Goal: Task Accomplishment & Management: Use online tool/utility

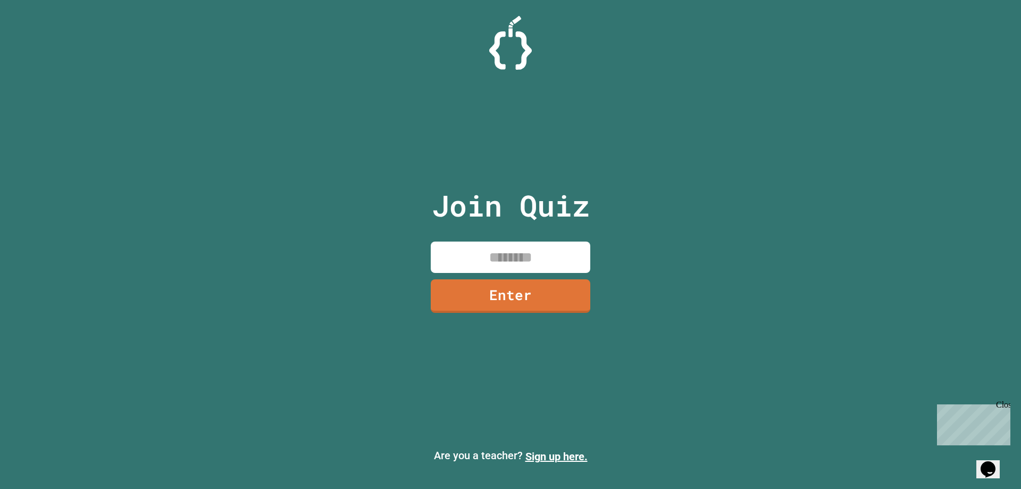
click at [470, 248] on input at bounding box center [511, 256] width 160 height 31
type input "********"
click at [502, 298] on link "Enter" at bounding box center [510, 294] width 157 height 35
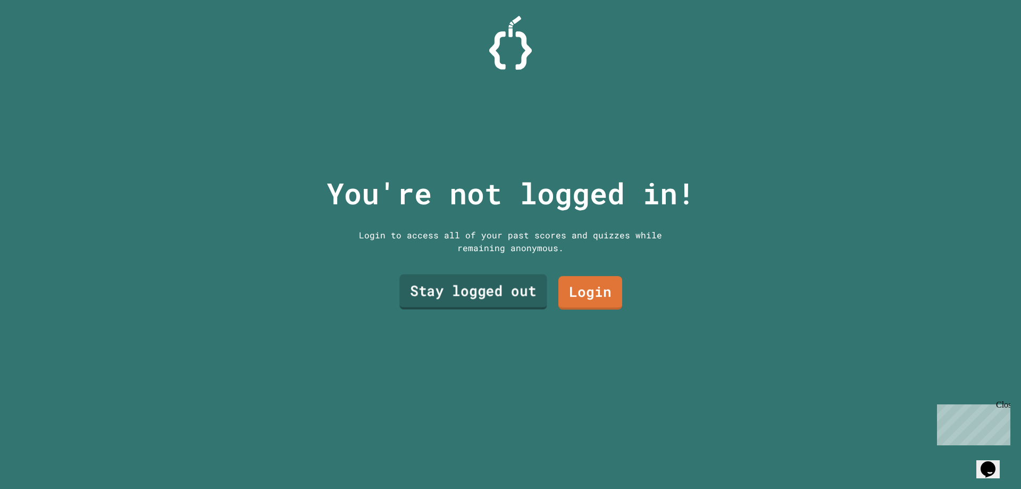
click at [520, 285] on link "Stay logged out" at bounding box center [472, 291] width 147 height 35
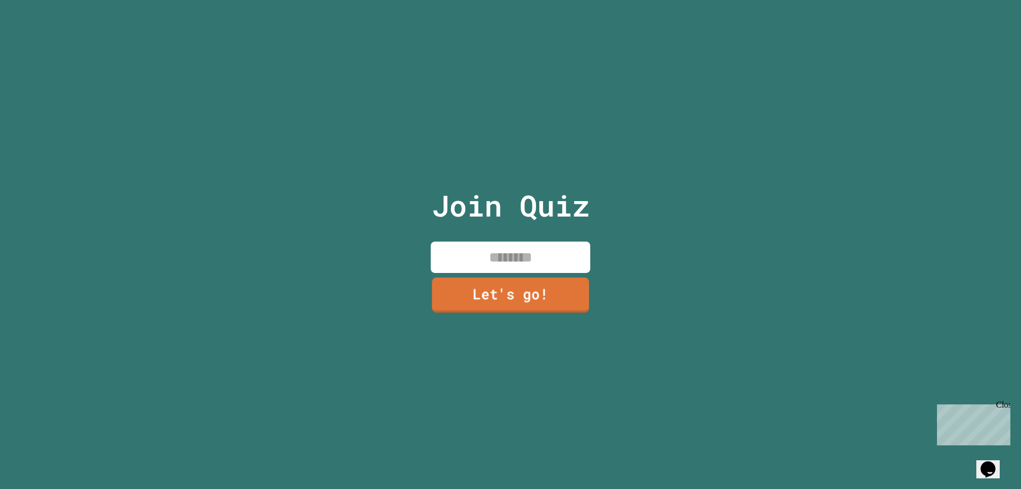
click at [533, 257] on input at bounding box center [511, 256] width 160 height 31
type input "***"
click at [573, 305] on link "Let's go!" at bounding box center [510, 294] width 159 height 35
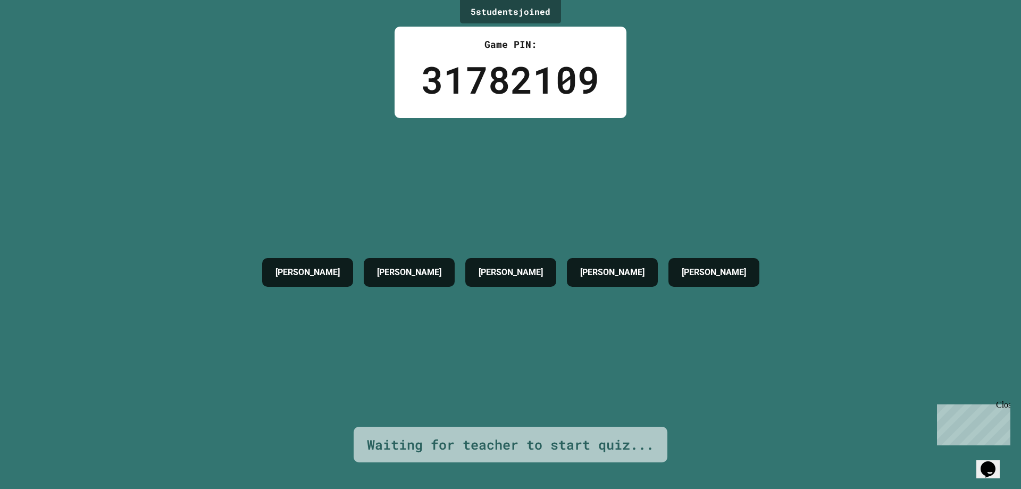
click at [450, 435] on div "Waiting for teacher to start quiz..." at bounding box center [510, 445] width 287 height 20
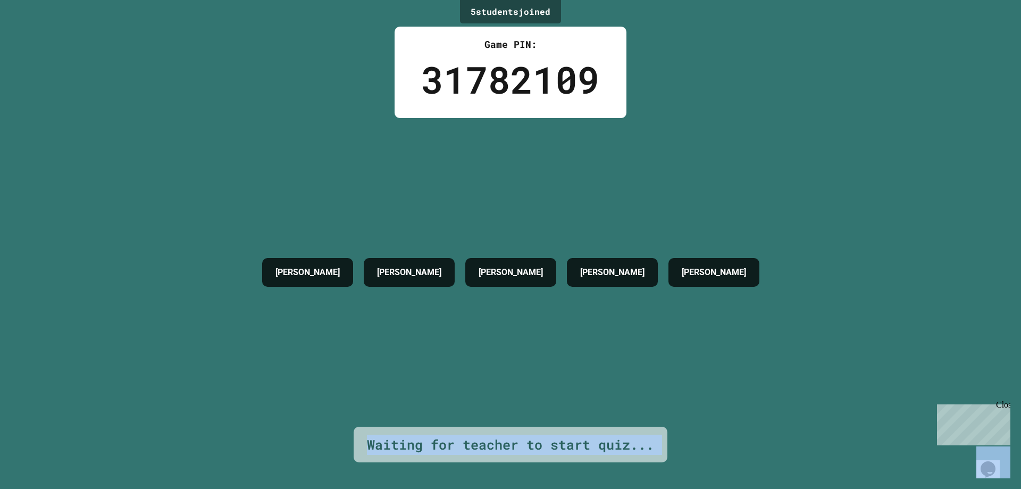
click at [450, 435] on div "Waiting for teacher to start quiz..." at bounding box center [510, 445] width 287 height 20
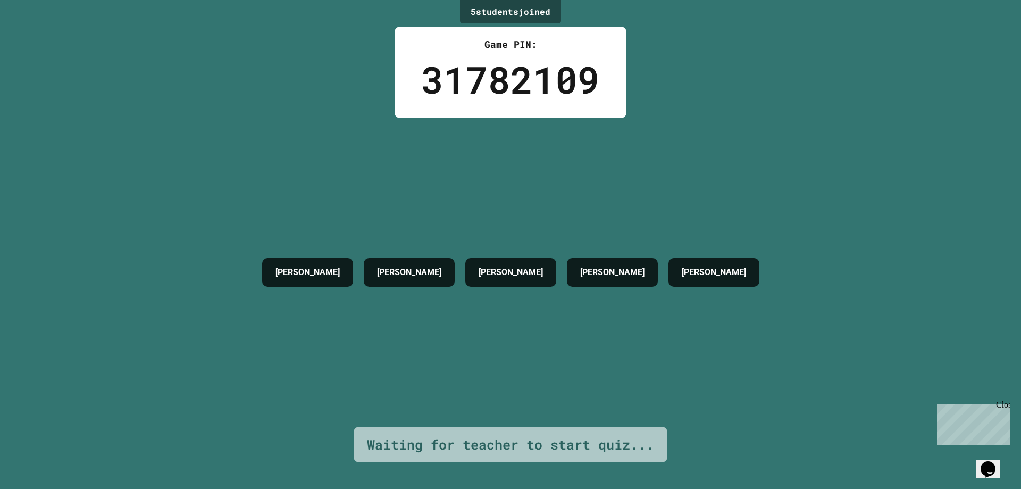
click at [552, 377] on div "[PERSON_NAME] [PERSON_NAME]" at bounding box center [511, 272] width 508 height 309
click at [967, 458] on p "Chat with us now!" at bounding box center [971, 463] width 69 height 10
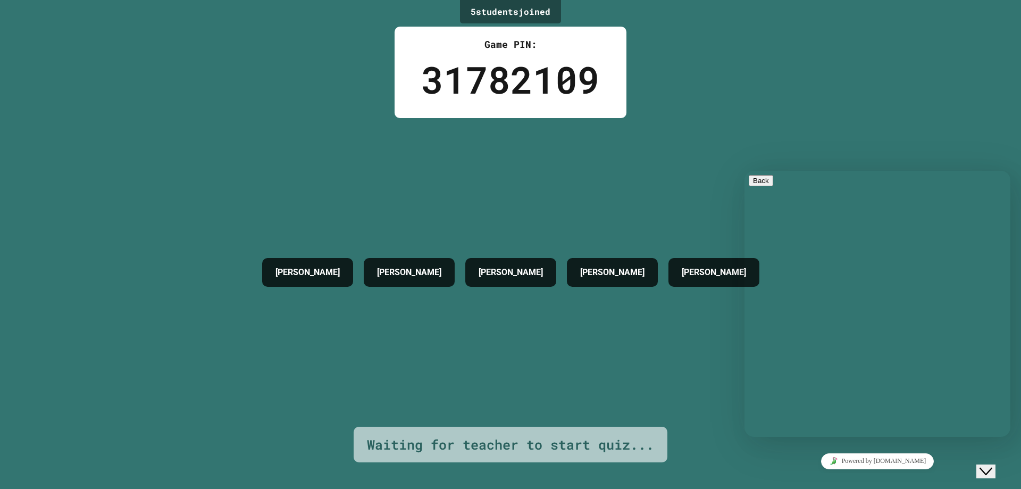
click at [745, 171] on textarea at bounding box center [745, 171] width 0 height 0
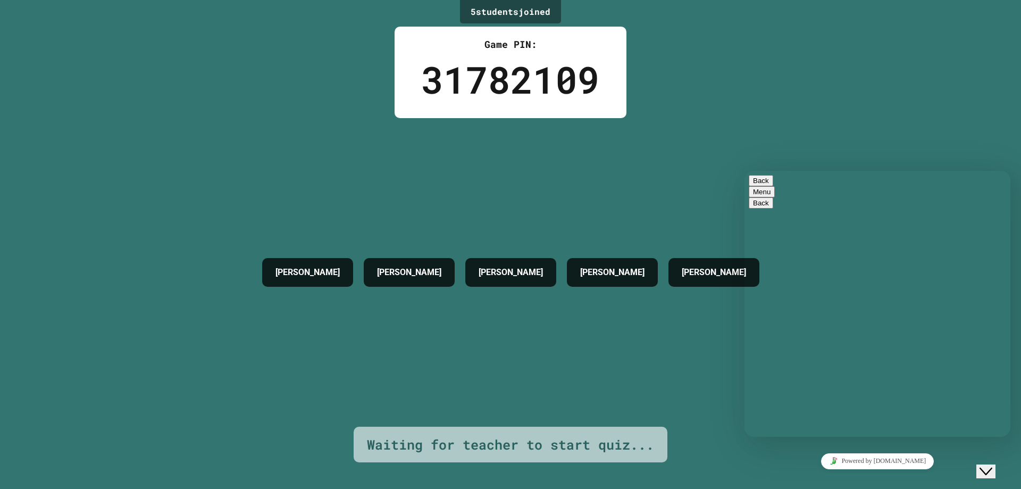
type textarea "**"
click at [889, 488] on p "Estimated wait time is 1 minutes" at bounding box center [877, 496] width 257 height 10
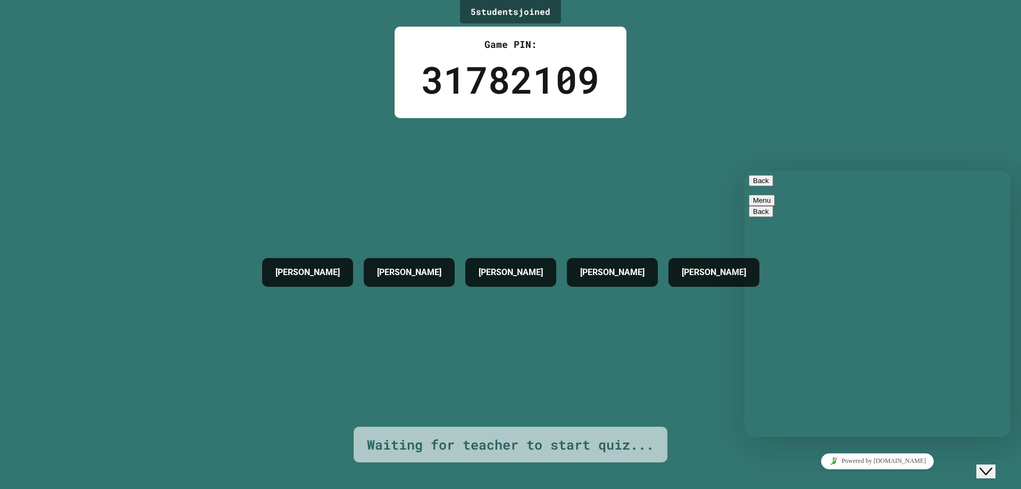
click at [889, 488] on p "Estimated wait time is 1 minutes" at bounding box center [877, 496] width 257 height 10
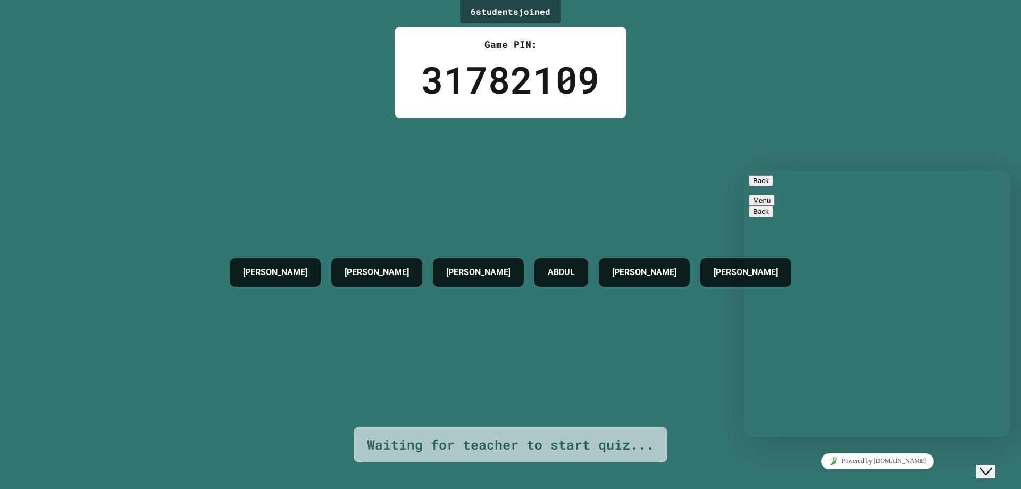
click at [745, 171] on textarea at bounding box center [745, 171] width 0 height 0
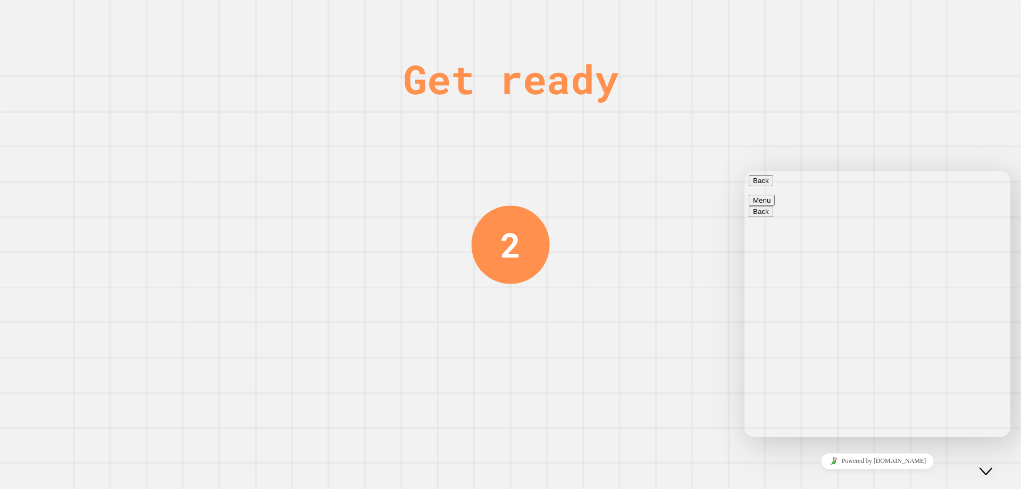
click at [982, 469] on button "Close Chat This icon closes the chat window." at bounding box center [986, 471] width 19 height 14
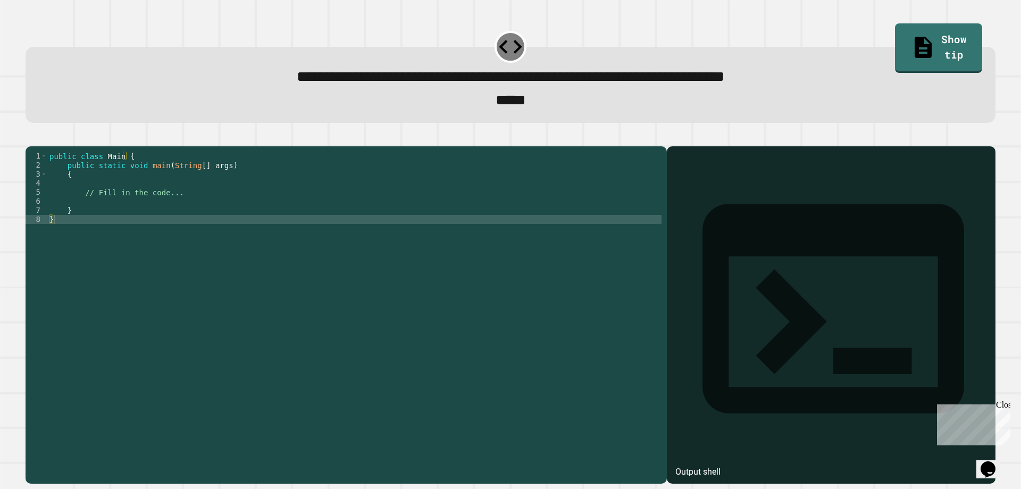
click at [157, 222] on div "public class Main { public static void main ( String [ ] args ) { // Fill in th…" at bounding box center [354, 301] width 614 height 298
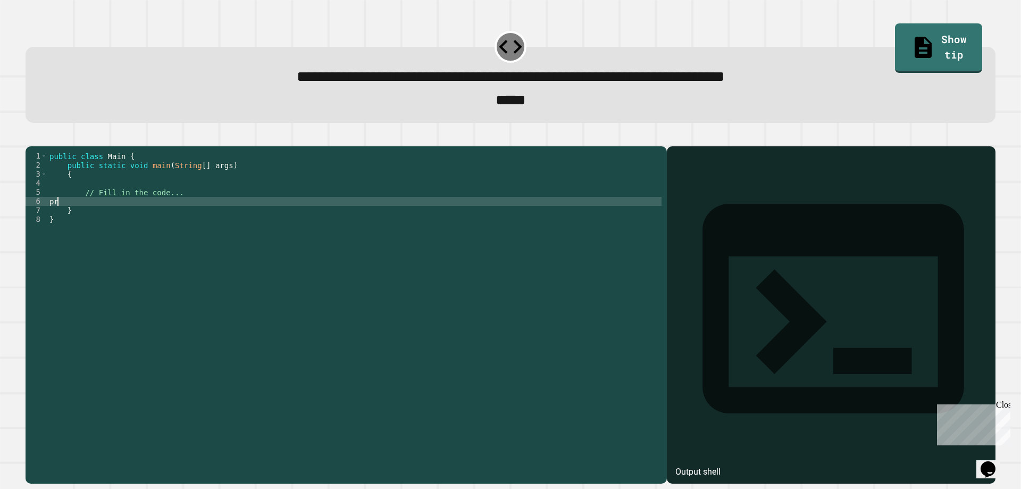
type textarea "*"
type textarea "**********"
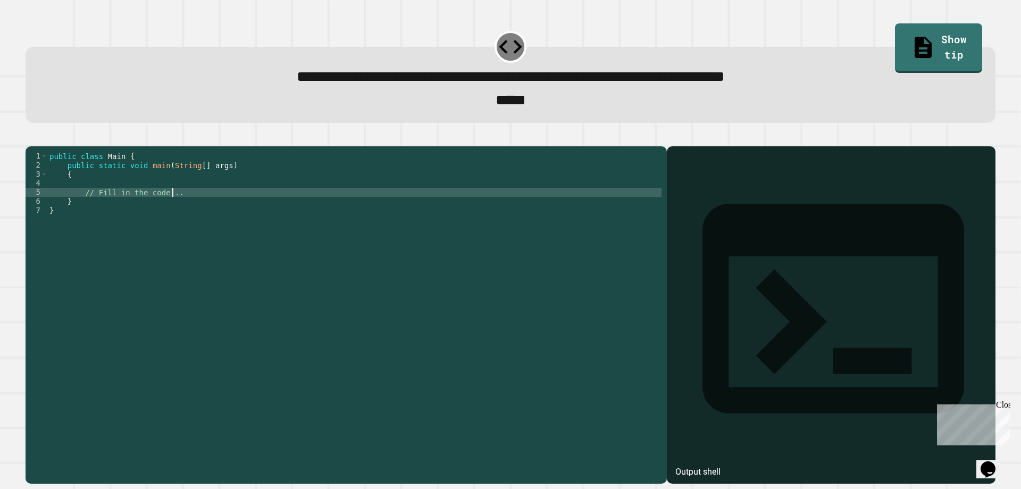
scroll to position [0, 2]
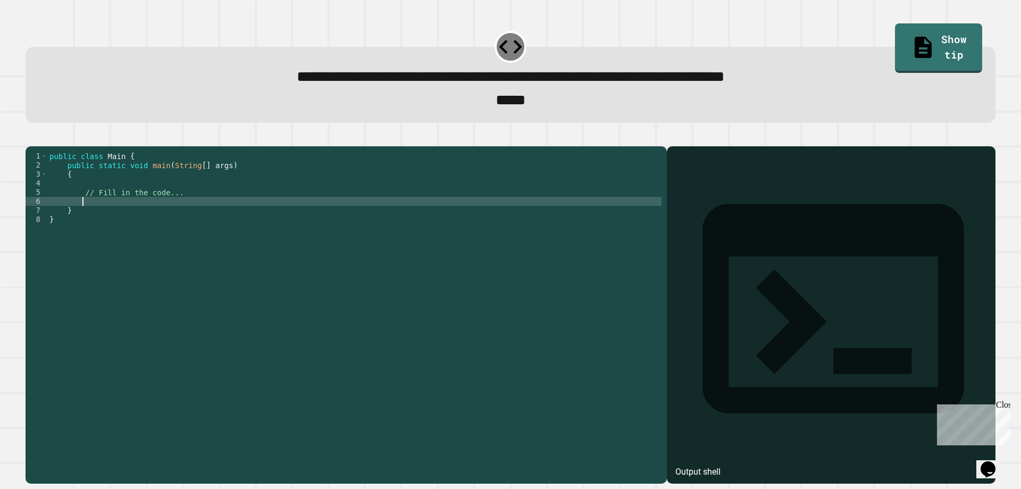
type textarea "*"
click at [151, 216] on div "public class Main { public static void main ( String [ ] args ) { // Fill in th…" at bounding box center [354, 301] width 614 height 298
click at [154, 216] on div "public class Main { public static void main ( String [ ] args ) { // Fill in th…" at bounding box center [354, 301] width 614 height 298
click at [153, 218] on div "public class Main { public static void main ( String [ ] args ) { // Fill in th…" at bounding box center [354, 301] width 614 height 298
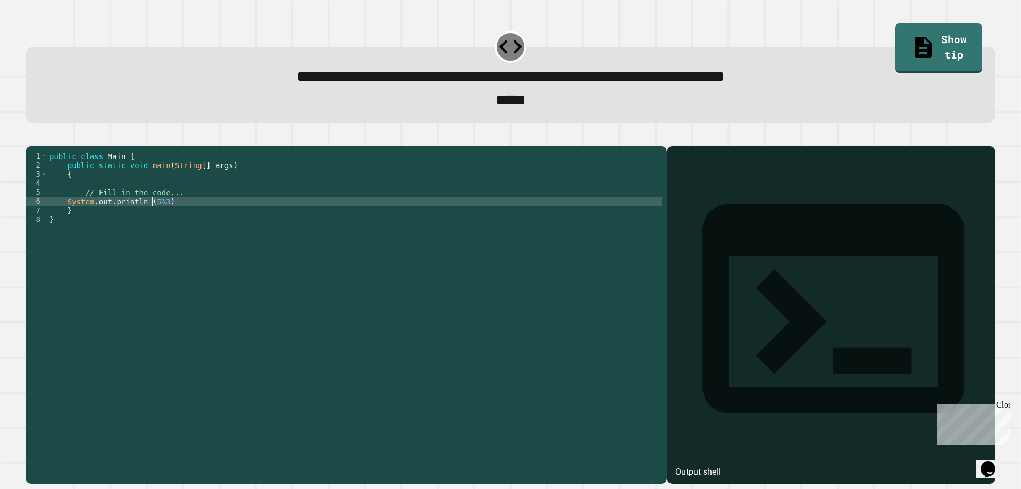
scroll to position [0, 7]
click at [159, 214] on div "public class Main { public static void main ( String [ ] args ) { // Fill in th…" at bounding box center [354, 301] width 614 height 298
click at [31, 137] on icon "button" at bounding box center [31, 137] width 0 height 0
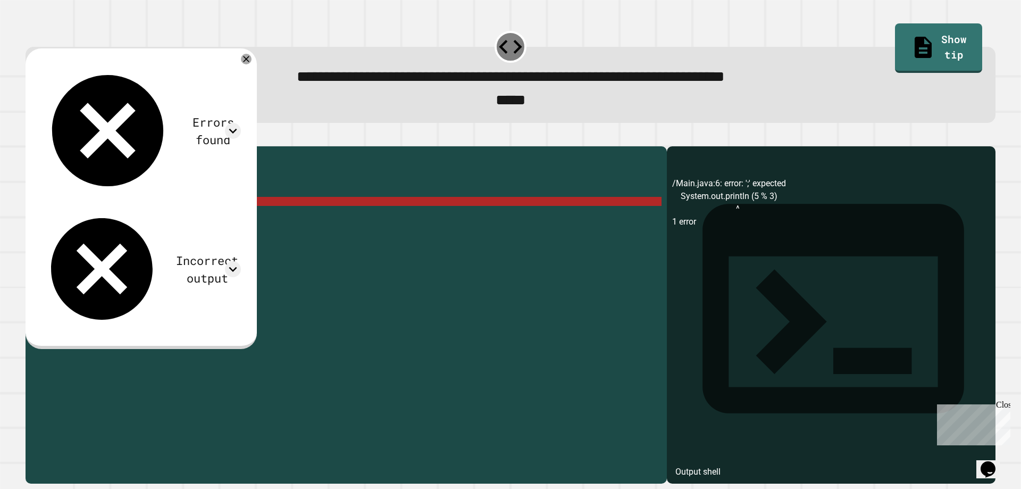
click at [182, 219] on div "public class Main { public static void main ( String [ ] args ) { // Fill in th…" at bounding box center [354, 301] width 614 height 298
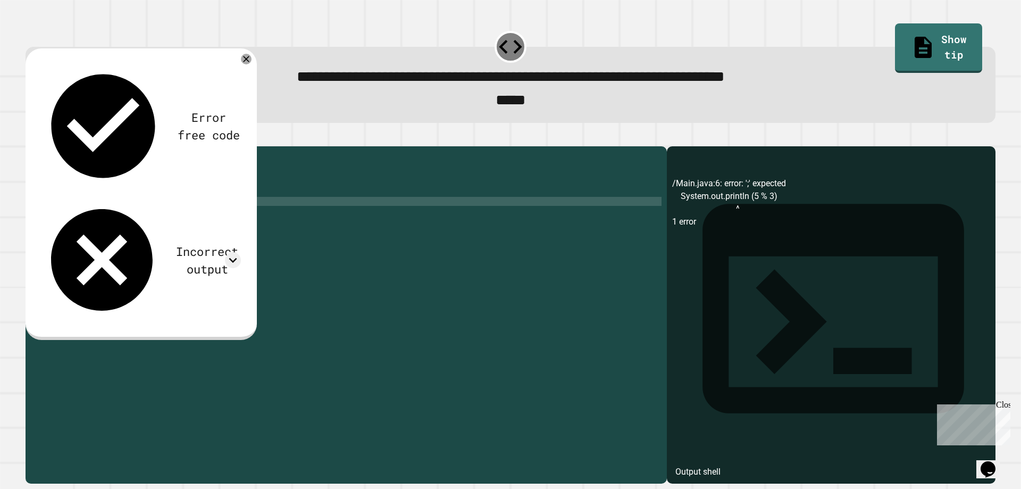
scroll to position [0, 9]
type textarea "**********"
click at [46, 136] on div "Error free code /Main.java:6: error: ';' expected System.out.println (5 % 3) ^ …" at bounding box center [141, 193] width 231 height 291
click at [31, 137] on icon "button" at bounding box center [31, 137] width 0 height 0
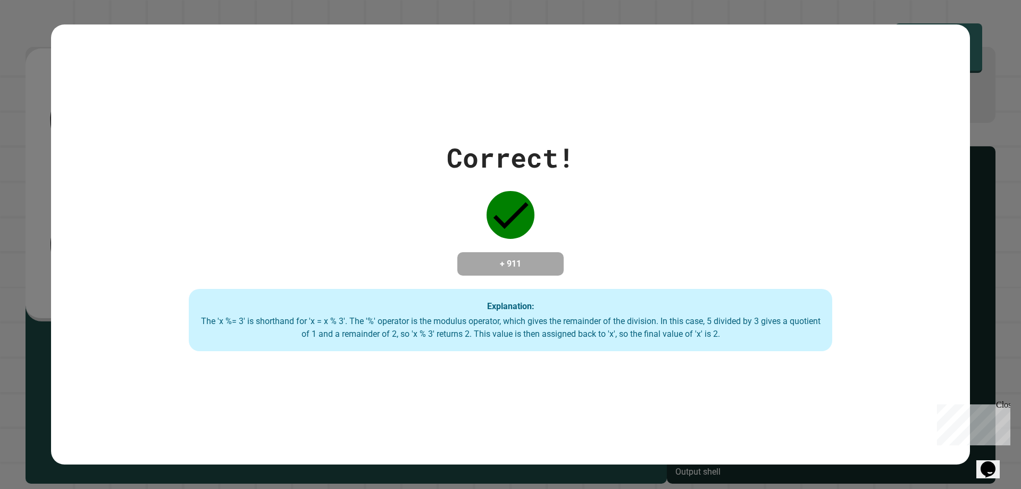
click at [994, 476] on button "Opens Chat This icon Opens the chat window." at bounding box center [988, 469] width 23 height 18
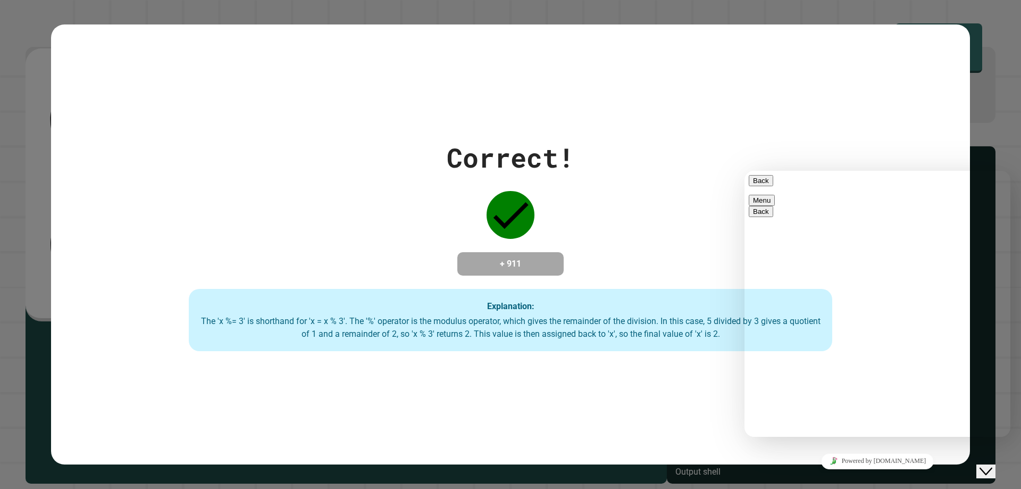
click at [745, 171] on textarea at bounding box center [745, 171] width 0 height 0
type textarea "*"
click at [616, 267] on div "Correct! + 911 Explanation: The 'x %= 3' is shorthand for 'x = x % 3'. The '%' …" at bounding box center [510, 245] width 919 height 214
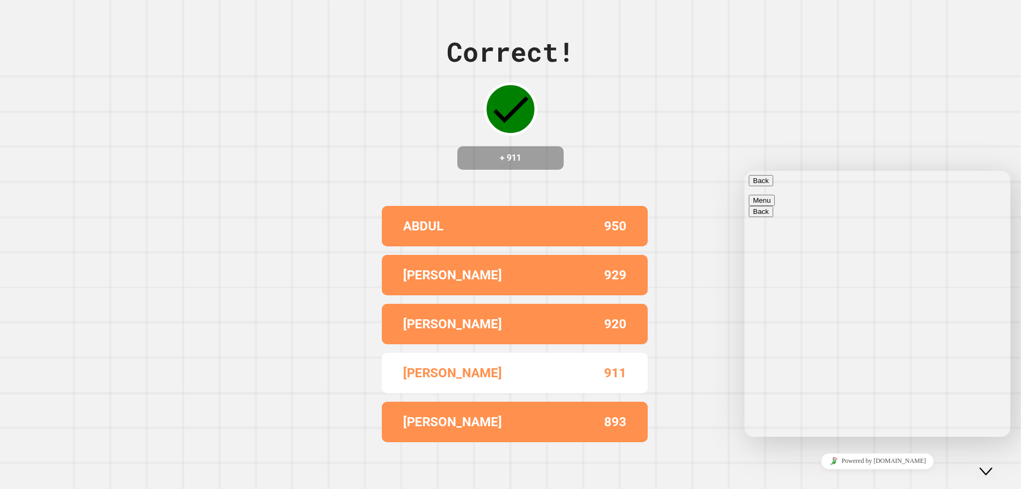
click at [993, 465] on icon "Close Chat This icon closes the chat window." at bounding box center [986, 471] width 13 height 13
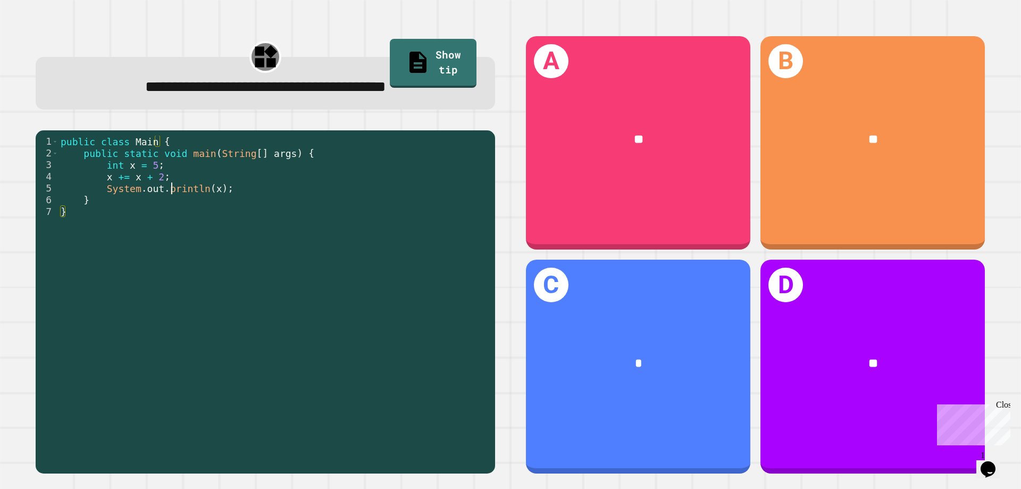
click at [173, 195] on div "public class Main { public static void main ( String [ ] args ) { int x = 5 ; x…" at bounding box center [274, 300] width 431 height 328
click at [178, 168] on div "public class Main { public static void main ( String [ ] args ) { int x = 5 ; x…" at bounding box center [274, 300] width 431 height 328
click at [192, 204] on div "public class Main { public static void main ( String [ ] args ) { int x = 5 ; x…" at bounding box center [274, 300] width 431 height 328
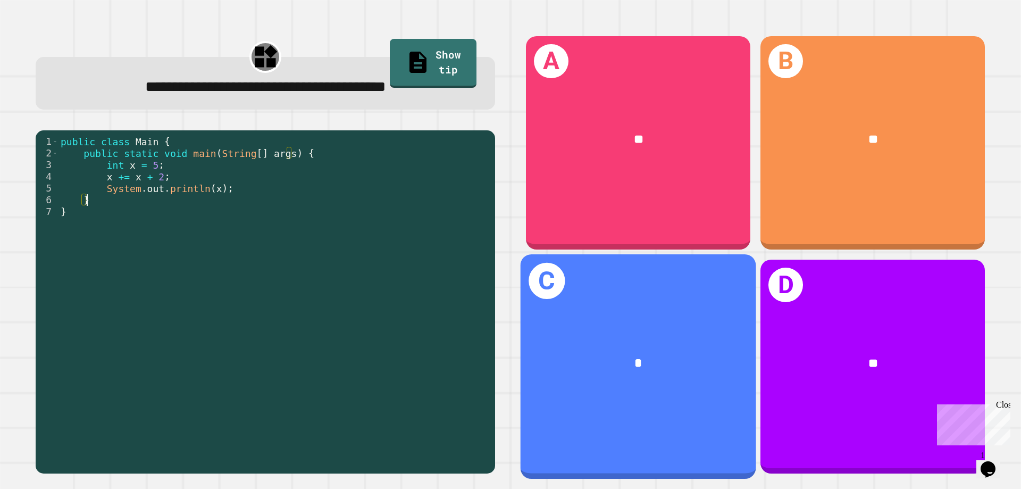
click at [649, 291] on div "C *" at bounding box center [639, 366] width 236 height 224
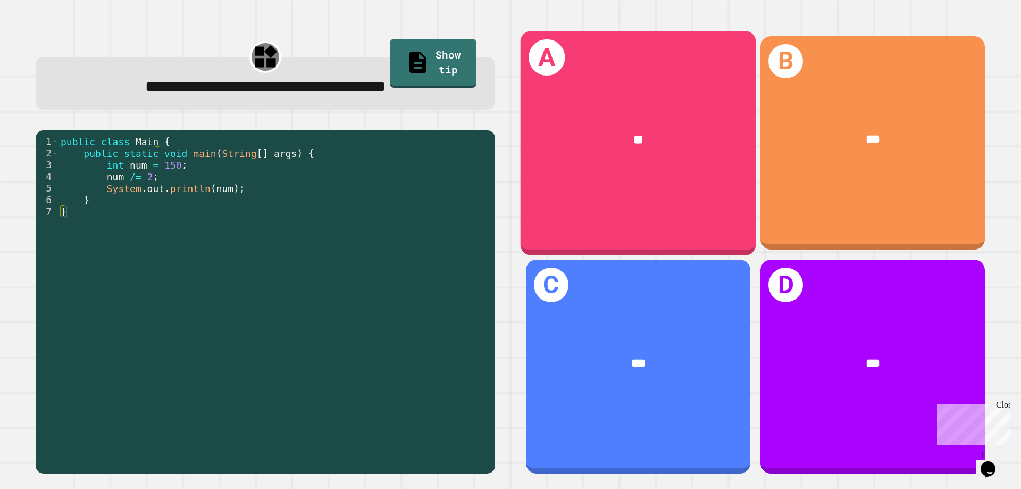
click at [558, 186] on div "A **" at bounding box center [639, 143] width 236 height 224
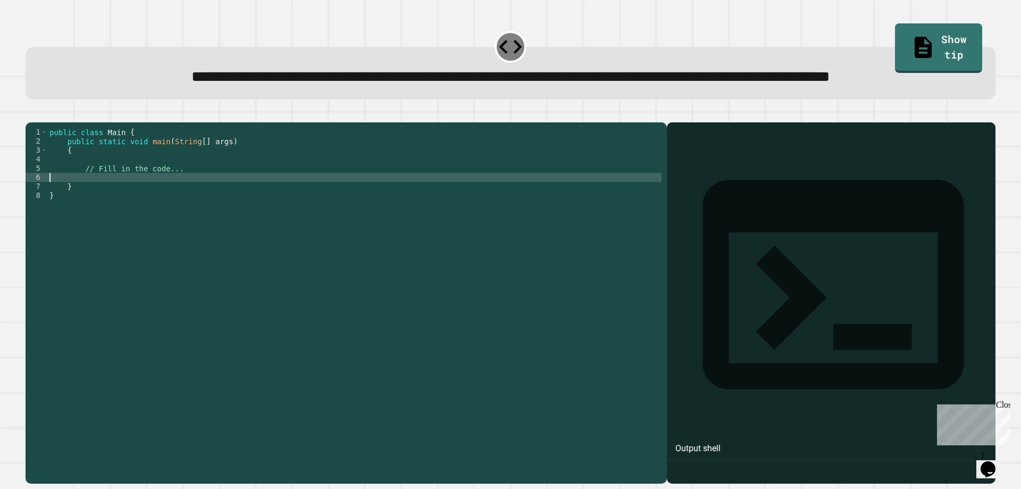
click at [257, 214] on div "public class Main { public static void main ( String [ ] args ) { // Fill in th…" at bounding box center [354, 277] width 614 height 298
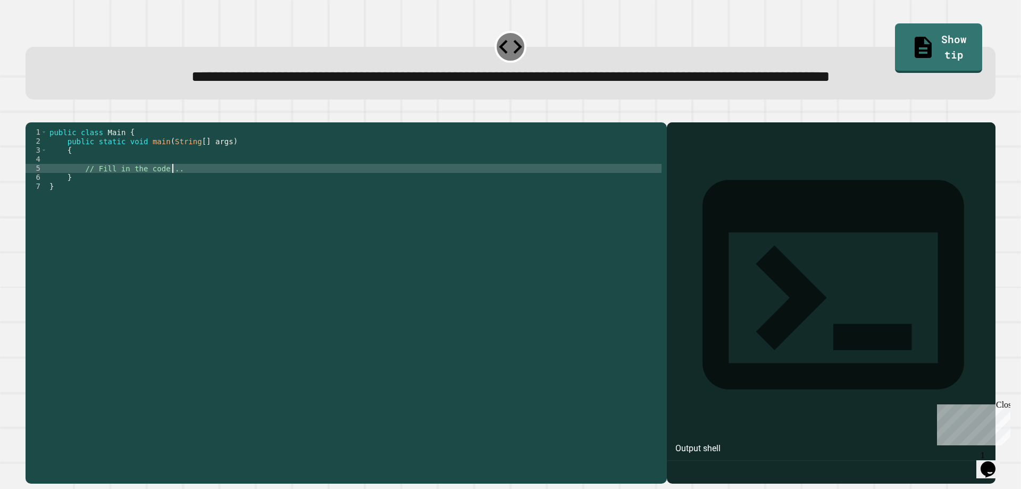
type textarea "**********"
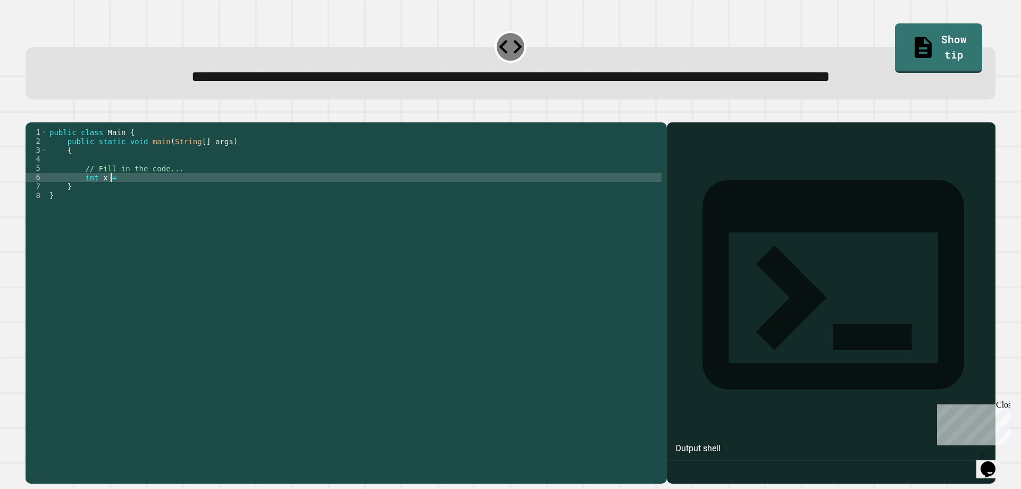
scroll to position [0, 4]
type textarea "**********"
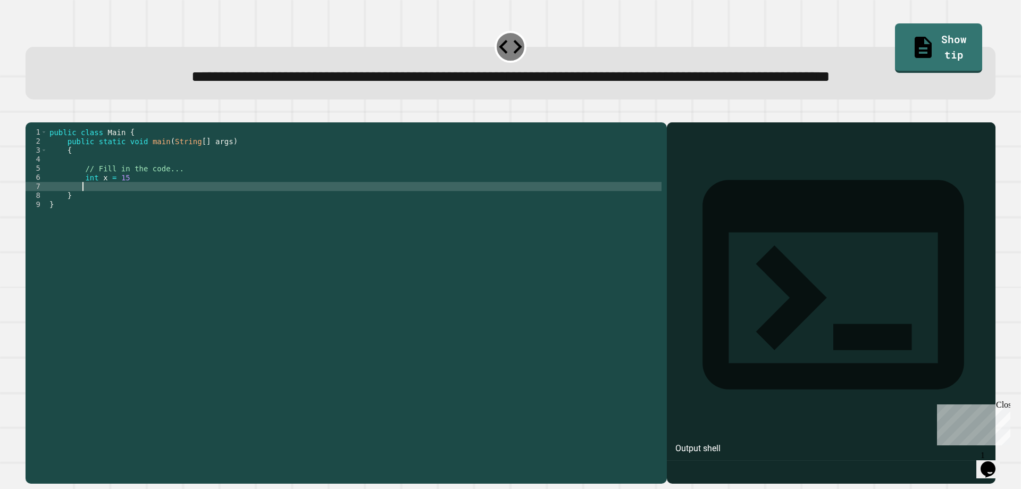
scroll to position [0, 2]
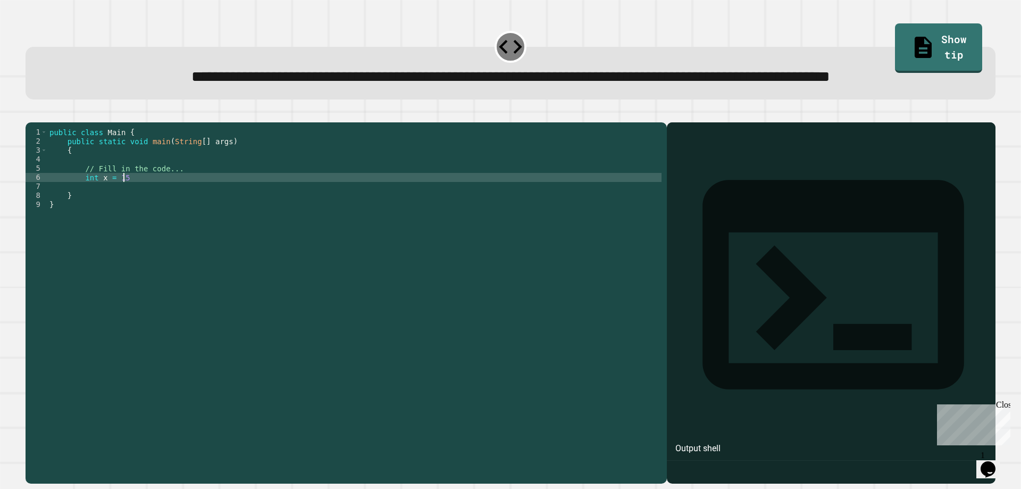
click at [256, 214] on div "public class Main { public static void main ( String [ ] args ) { // Fill in th…" at bounding box center [354, 277] width 614 height 298
type textarea "**********"
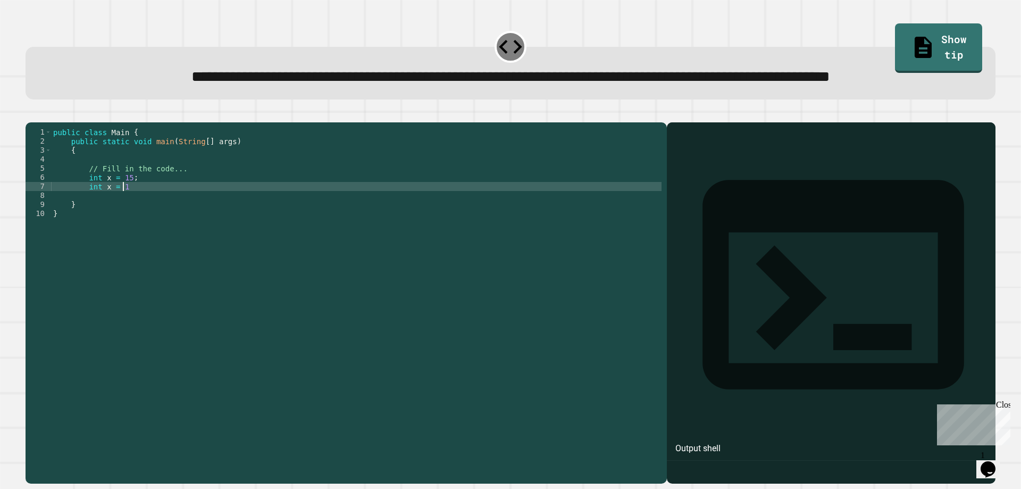
scroll to position [0, 4]
type textarea "**********"
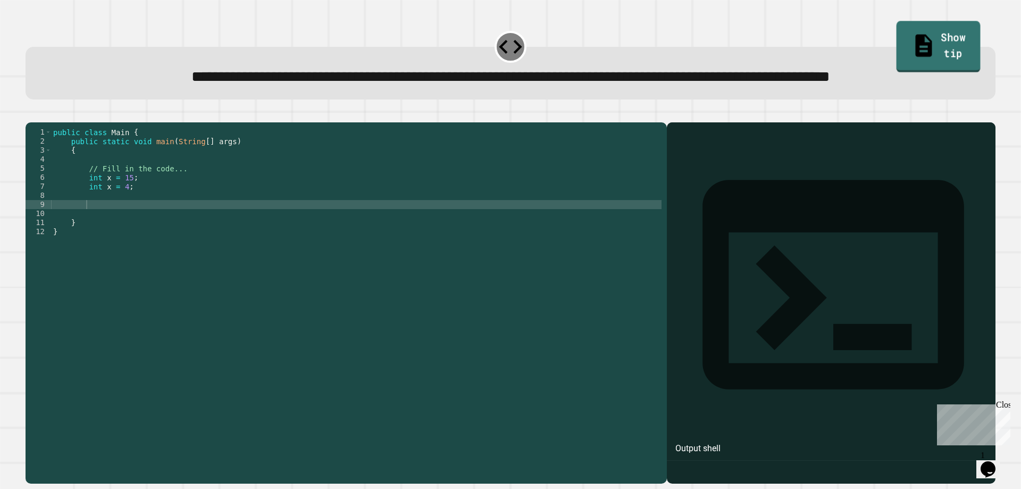
click at [944, 50] on link "Show tip" at bounding box center [939, 47] width 84 height 52
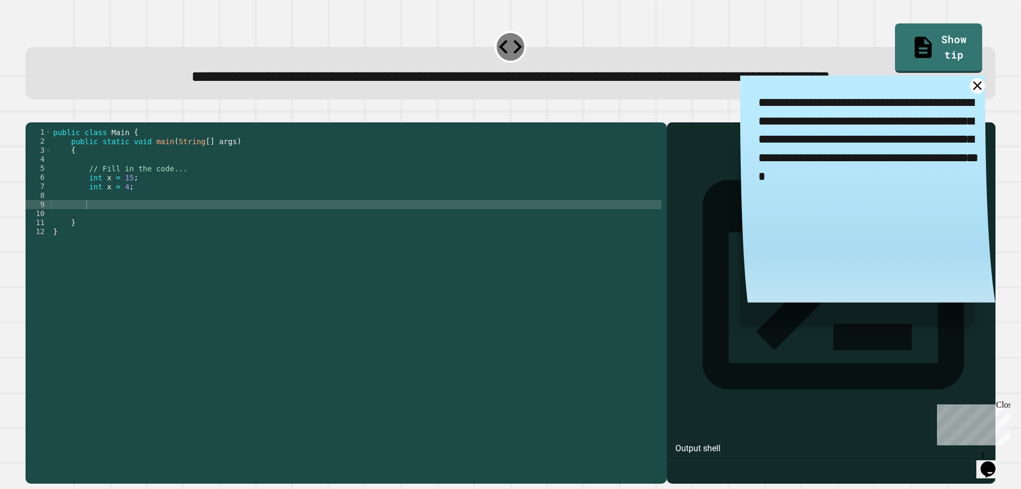
click at [190, 233] on div "public class Main { public static void main ( String [ ] args ) { // Fill in th…" at bounding box center [356, 277] width 611 height 298
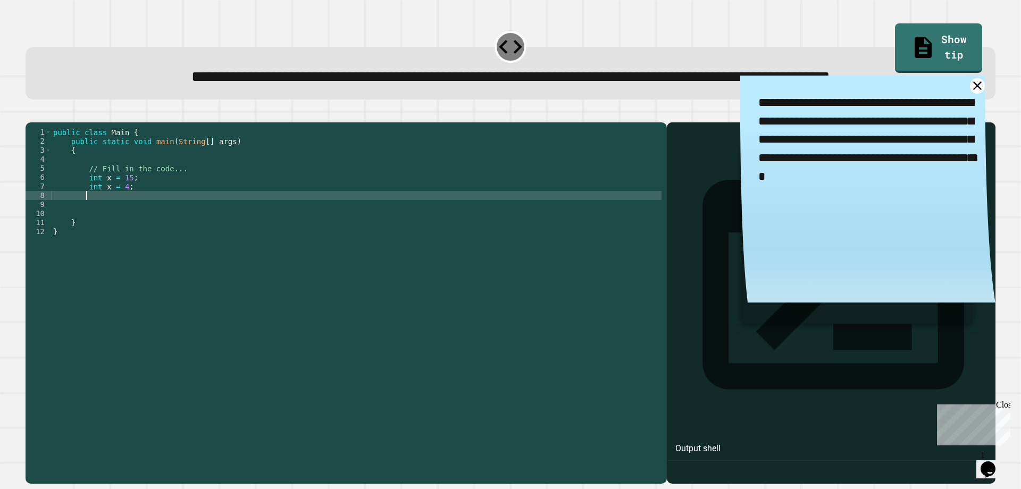
click at [169, 243] on div "public class Main { public static void main ( String [ ] args ) { // Fill in th…" at bounding box center [356, 277] width 611 height 298
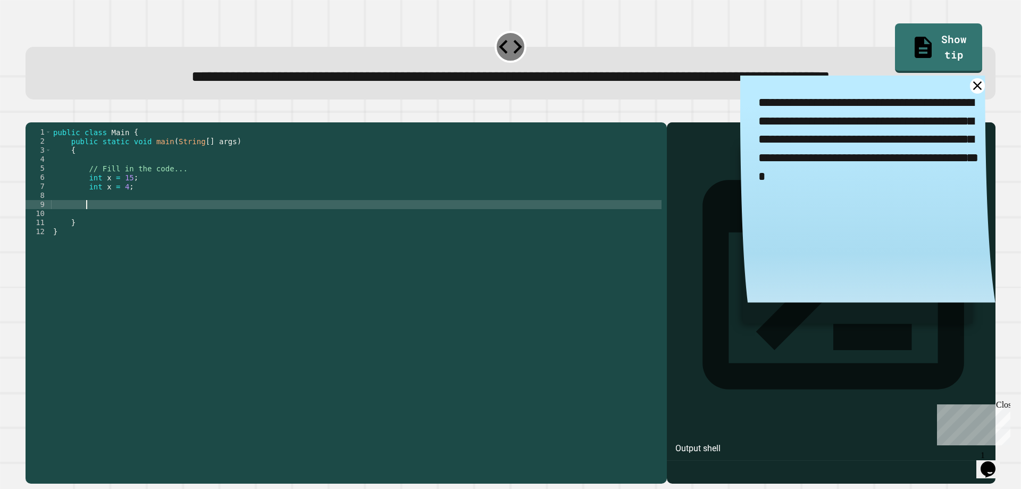
click at [106, 228] on div "public class Main { public static void main ( String [ ] args ) { // Fill in th…" at bounding box center [356, 277] width 611 height 298
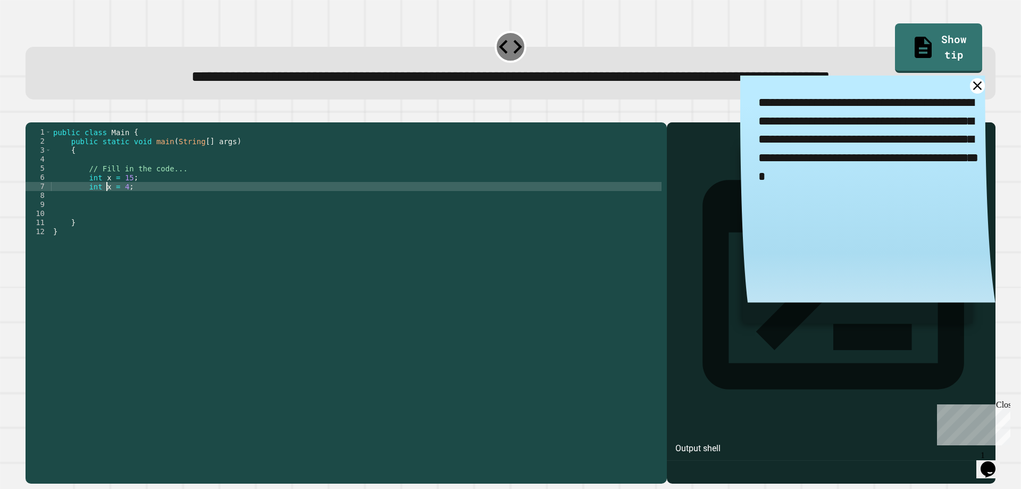
type textarea "**********"
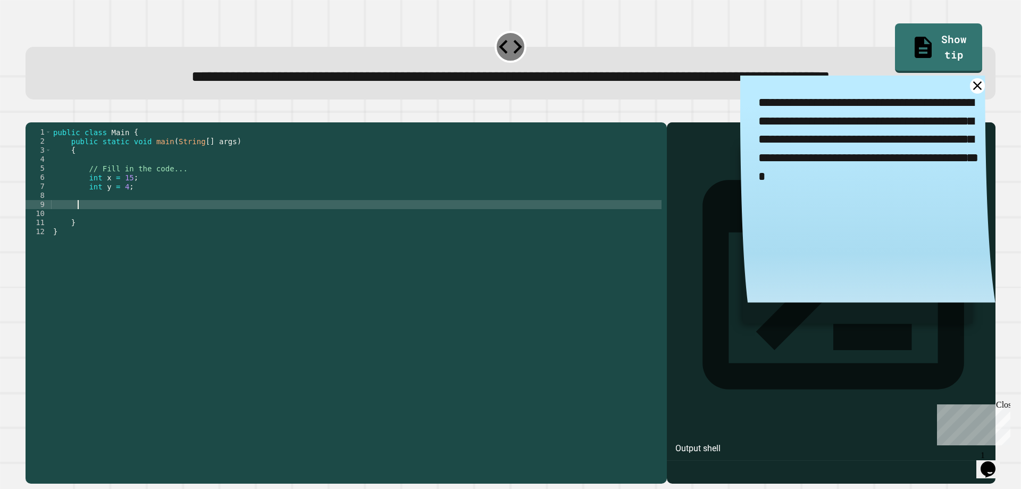
click at [79, 246] on div "public class Main { public static void main ( String [ ] args ) { // Fill in th…" at bounding box center [356, 277] width 611 height 298
type textarea "*******"
click at [31, 114] on icon "button" at bounding box center [31, 114] width 0 height 0
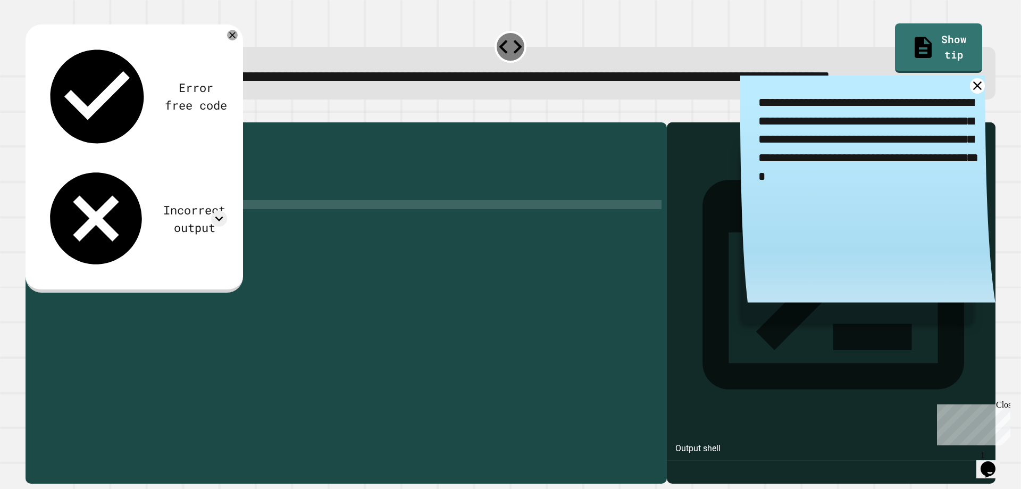
click at [971, 115] on div "**********" at bounding box center [867, 194] width 255 height 236
click at [970, 116] on div "**********" at bounding box center [867, 194] width 255 height 236
click at [972, 91] on icon at bounding box center [977, 85] width 11 height 11
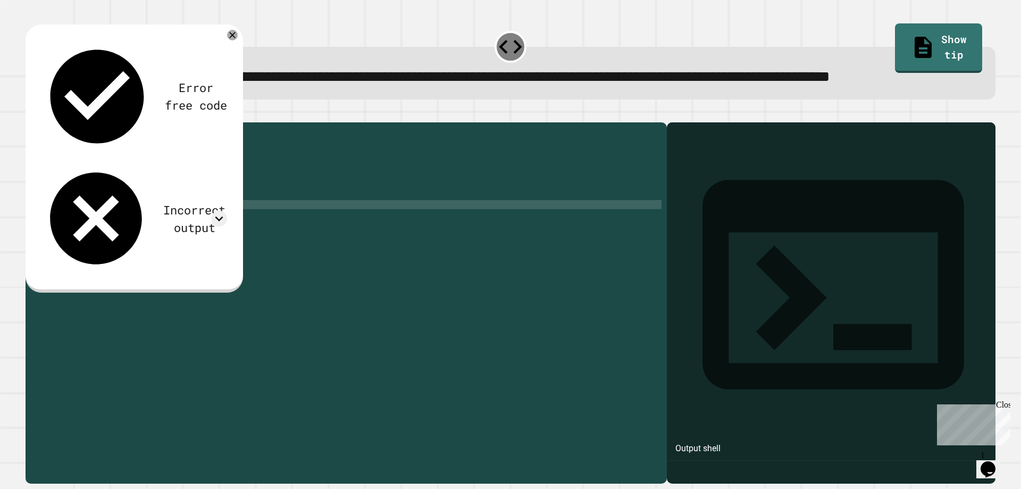
click at [890, 181] on div "Output shell" at bounding box center [831, 291] width 329 height 338
click at [889, 182] on div "Output shell" at bounding box center [831, 291] width 329 height 338
click at [79, 248] on div "public class Main { public static void main ( String [ ] args ) { // Fill in th…" at bounding box center [356, 277] width 611 height 298
click at [139, 249] on div "public class Main { public static void main ( String [ ] args ) { // Fill in th…" at bounding box center [356, 277] width 611 height 298
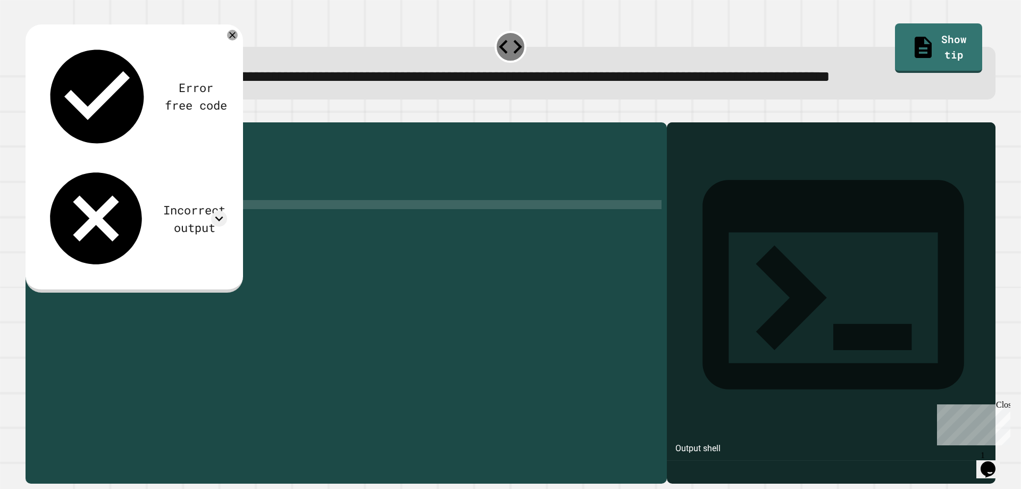
click at [142, 241] on div "public class Main { public static void main ( String [ ] args ) { // Fill in th…" at bounding box center [356, 277] width 611 height 298
click at [137, 233] on div "public class Main { public static void main ( String [ ] args ) { // Fill in th…" at bounding box center [356, 277] width 611 height 298
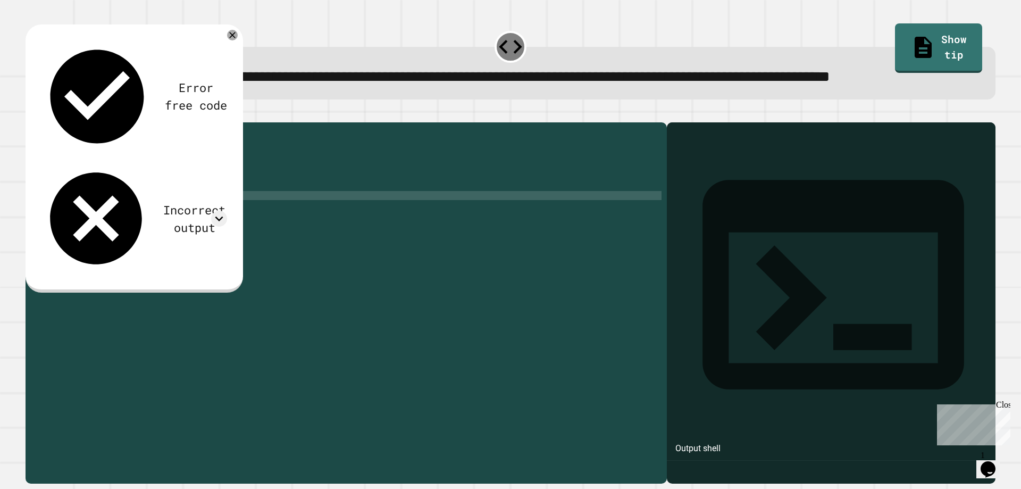
scroll to position [0, 2]
click at [141, 244] on div "public class Main { public static void main ( String [ ] args ) { // Fill in th…" at bounding box center [356, 277] width 611 height 298
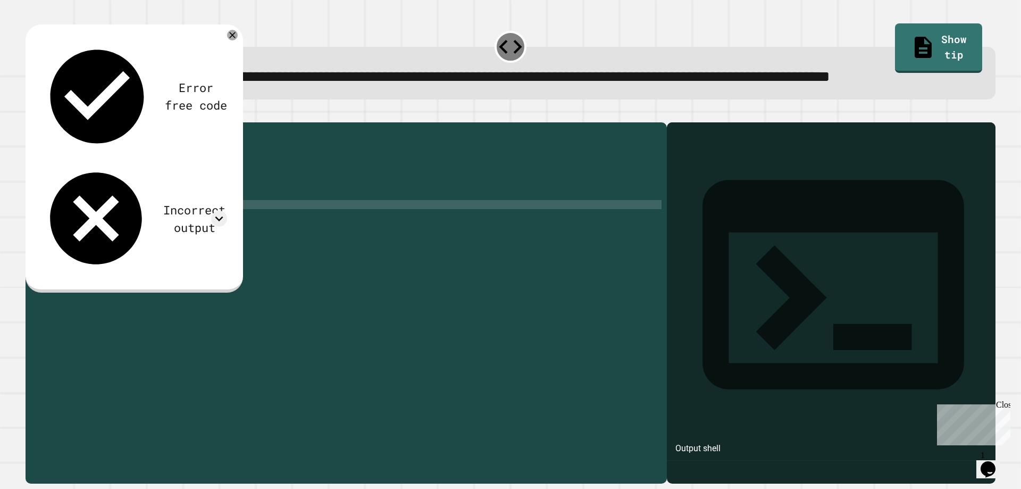
scroll to position [0, 1]
type textarea "*"
click at [161, 255] on div "public class Main { public static void main ( String [ ] args ) { // Fill in th…" at bounding box center [356, 277] width 611 height 298
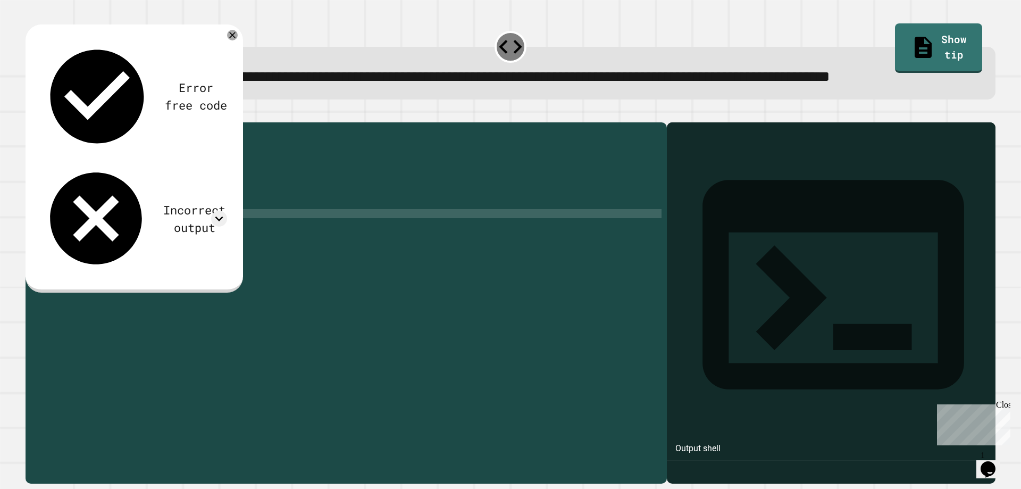
click at [31, 114] on icon "button" at bounding box center [31, 114] width 0 height 0
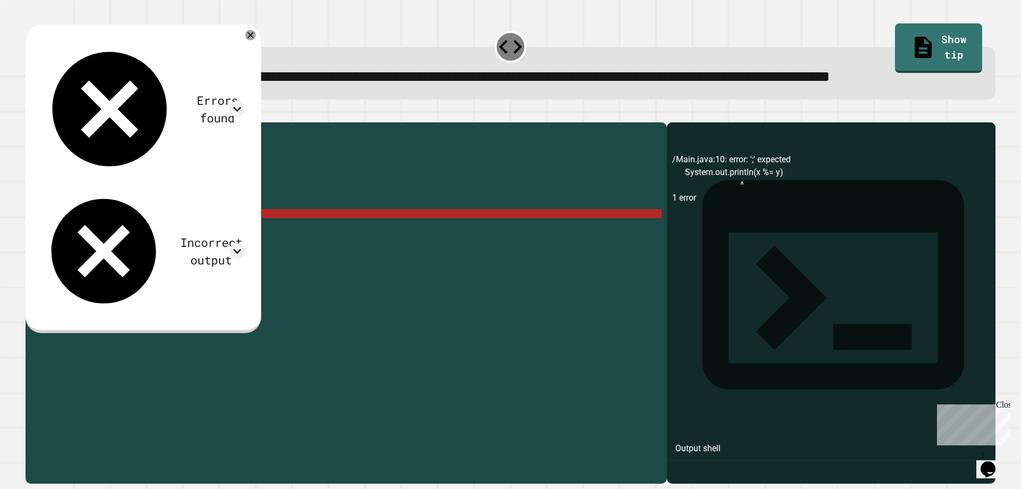
click at [195, 258] on div "public class Main { public static void main ( String [ ] args ) { // Fill in th…" at bounding box center [356, 277] width 611 height 298
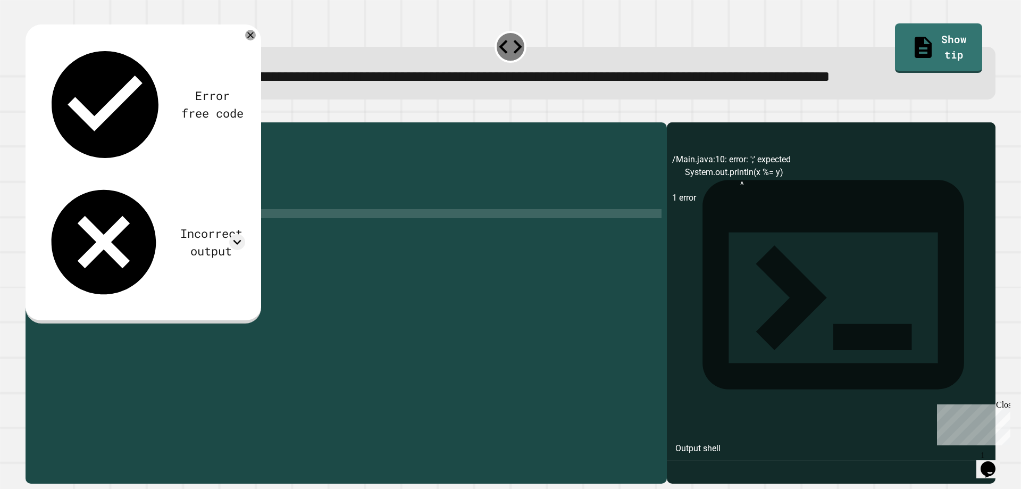
type textarea "**********"
click at [40, 124] on icon "button" at bounding box center [38, 119] width 6 height 7
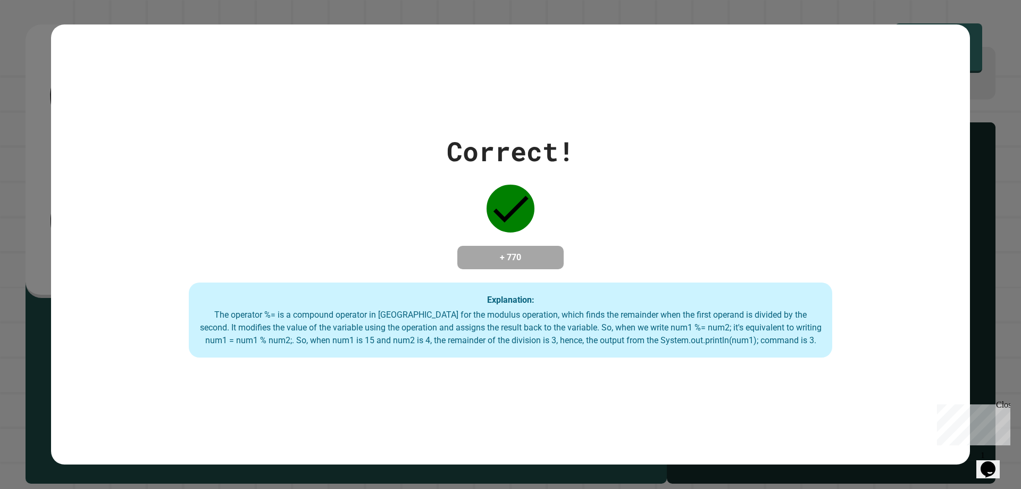
click at [997, 460] on button "Opens Chat This icon Opens the chat window." at bounding box center [988, 469] width 23 height 18
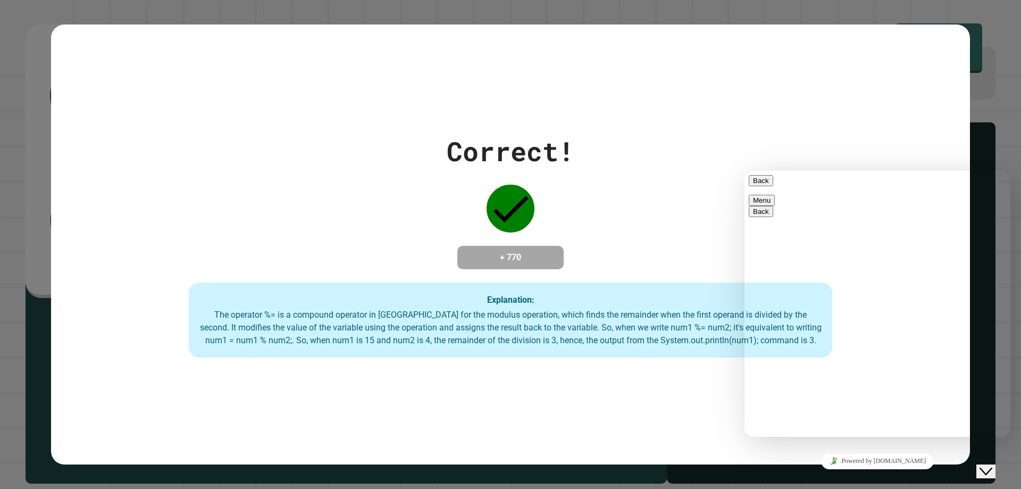
click at [996, 464] on button "Close Chat This icon closes the chat window." at bounding box center [986, 471] width 19 height 14
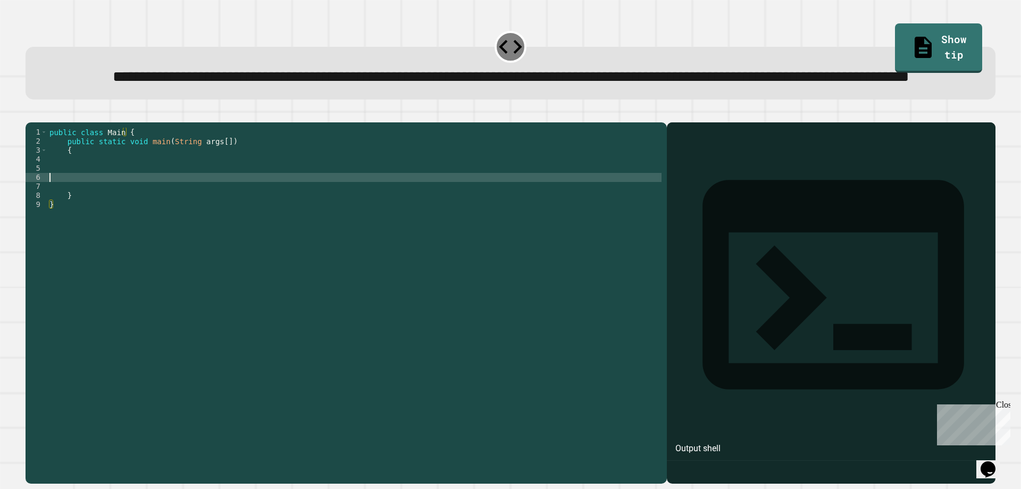
click at [402, 216] on div "public class Main { public static void main ( String args [ ]) { } }" at bounding box center [354, 277] width 614 height 298
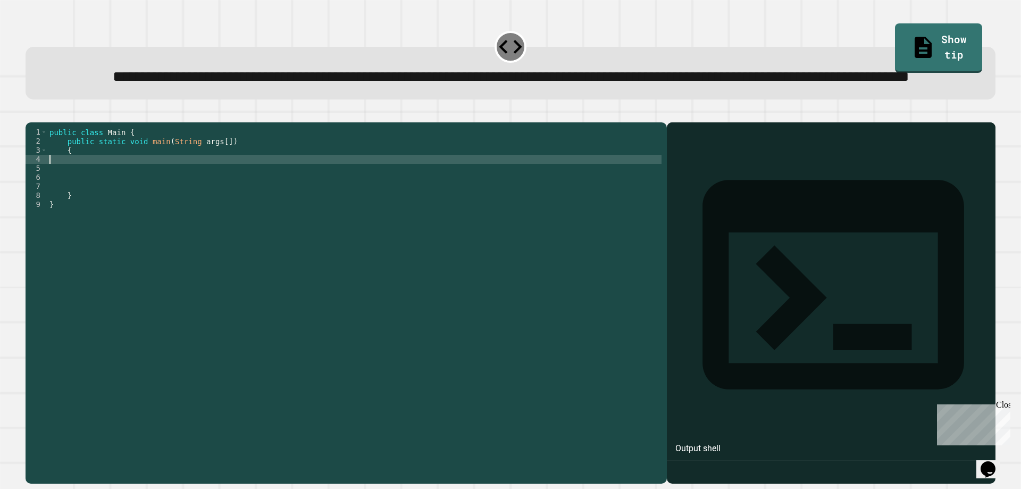
click at [400, 198] on div "public class Main { public static void main ( String args [ ]) { } }" at bounding box center [354, 277] width 614 height 298
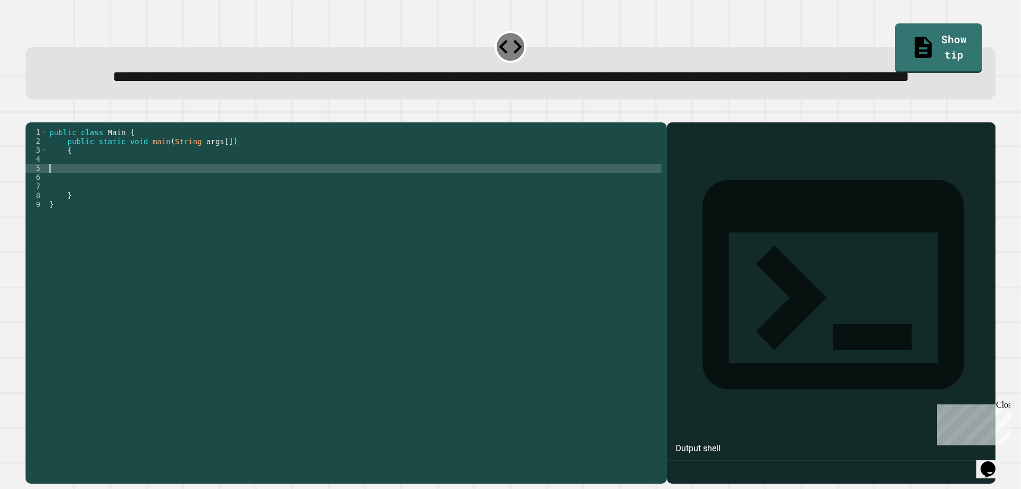
click at [403, 206] on div "public class Main { public static void main ( String args [ ]) { } }" at bounding box center [354, 277] width 614 height 298
type textarea "**********"
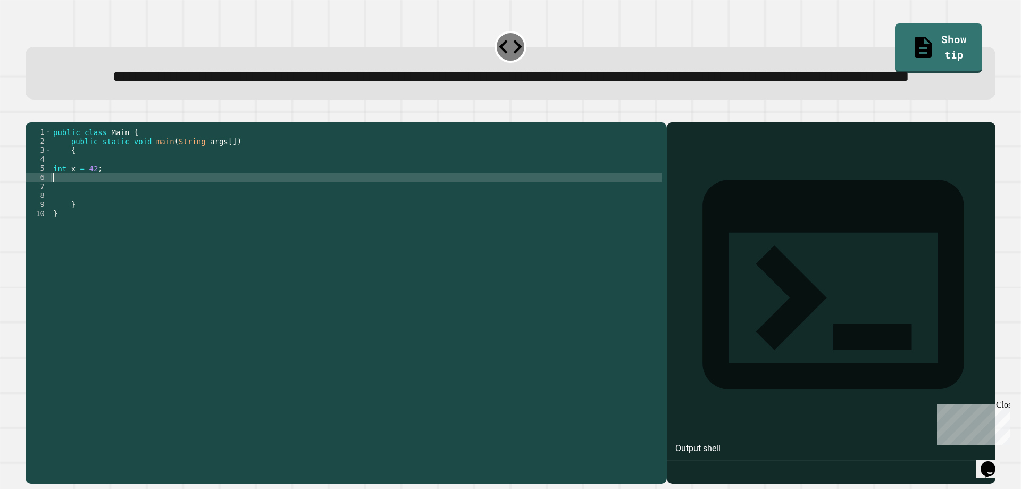
type textarea "*"
type textarea "**********"
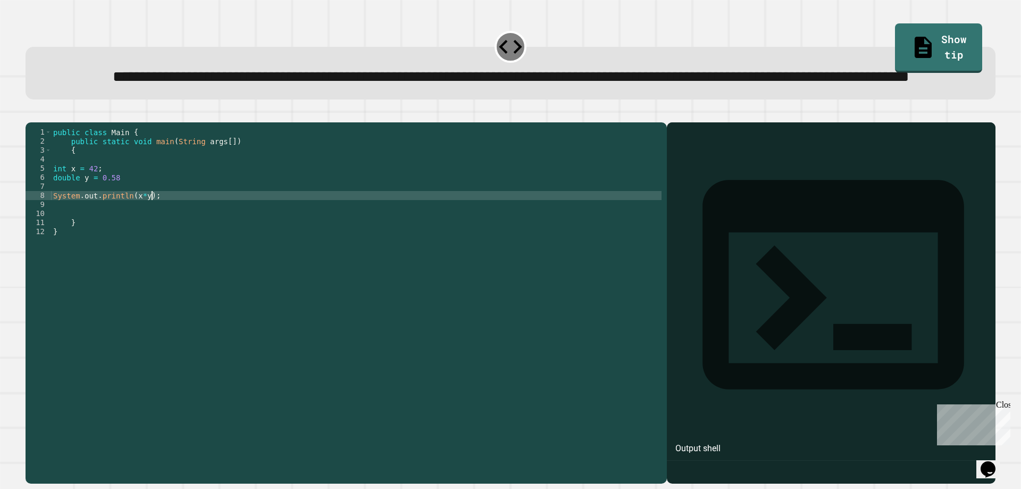
scroll to position [0, 6]
click at [31, 114] on icon "button" at bounding box center [31, 114] width 0 height 0
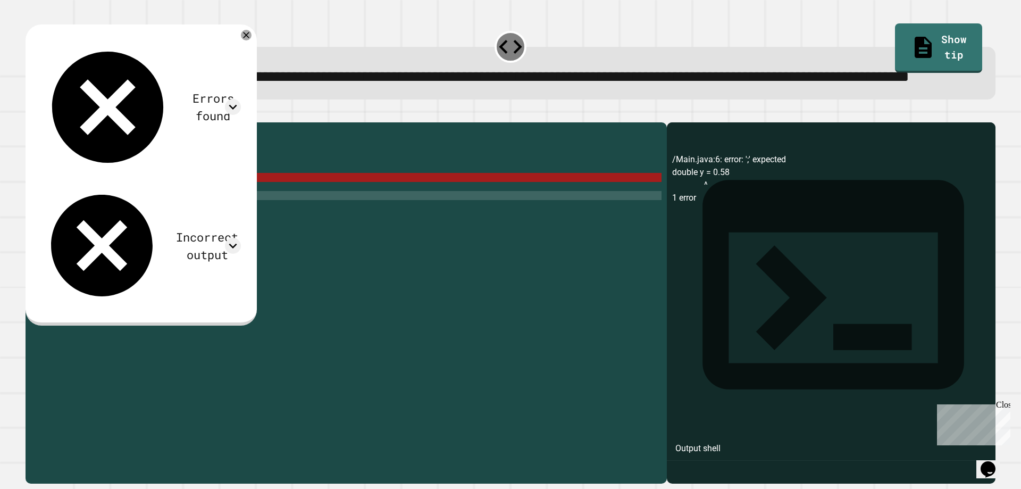
scroll to position [0, 4]
click at [141, 215] on div "public class Main { public static void main ( String args [ ]) { int x = 42 ; d…" at bounding box center [356, 277] width 611 height 298
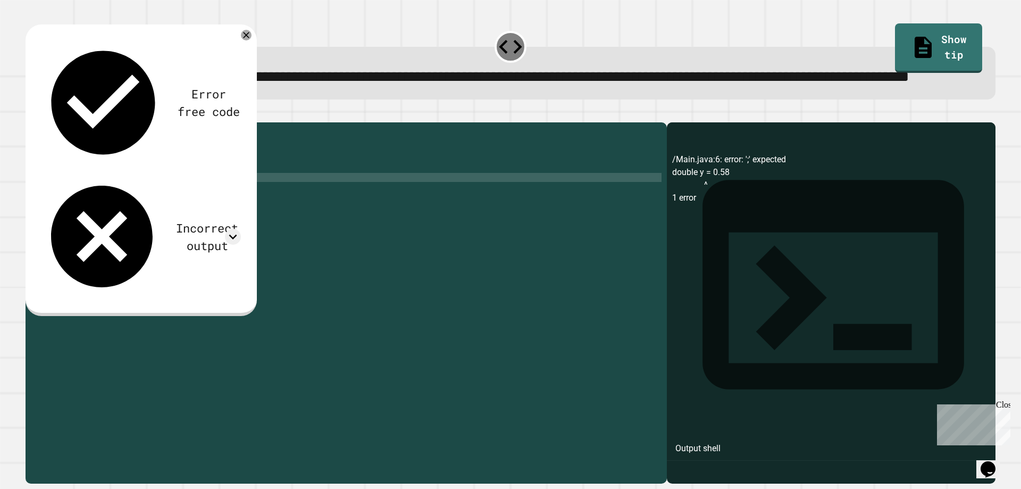
click at [31, 114] on icon "button" at bounding box center [31, 114] width 0 height 0
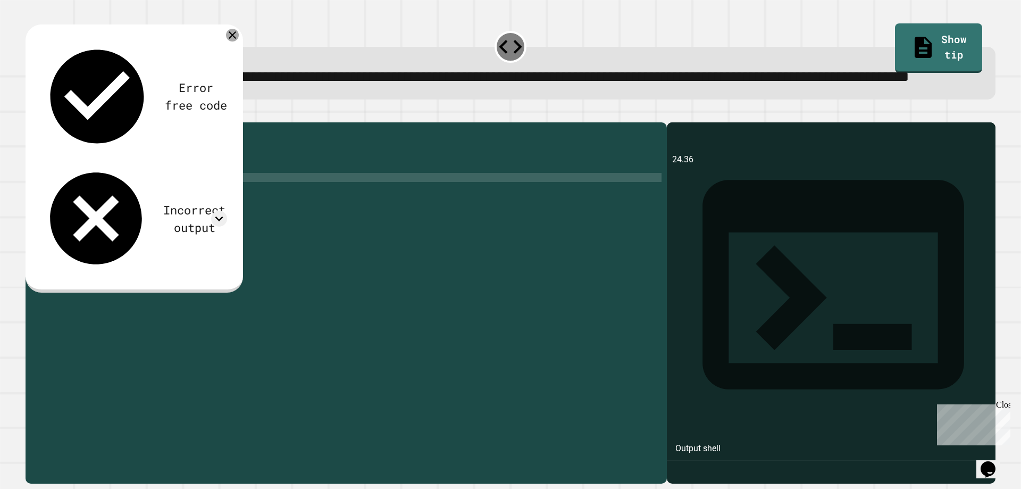
click at [232, 41] on icon at bounding box center [232, 35] width 13 height 13
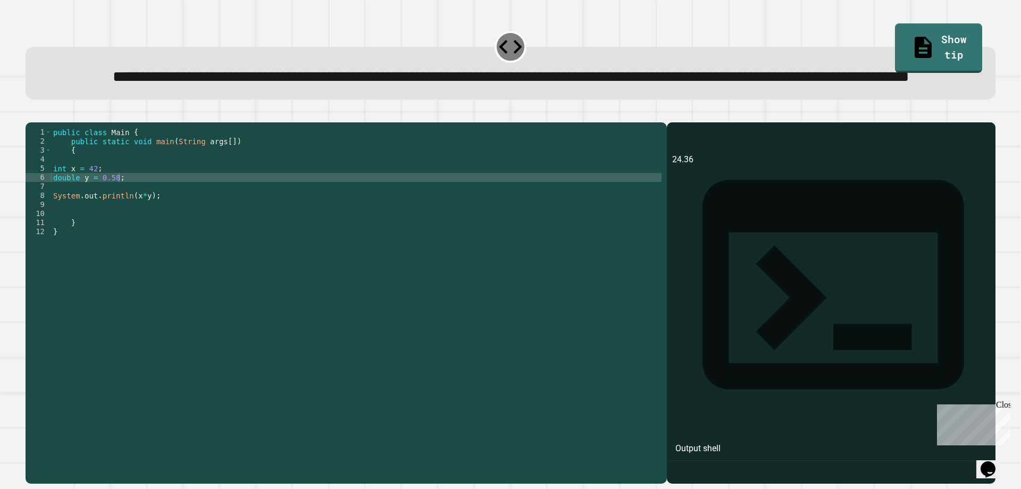
scroll to position [0, 3]
click at [95, 208] on div "public class Main { public static void main ( String args [ ]) { int x = 42 ; d…" at bounding box center [356, 277] width 611 height 298
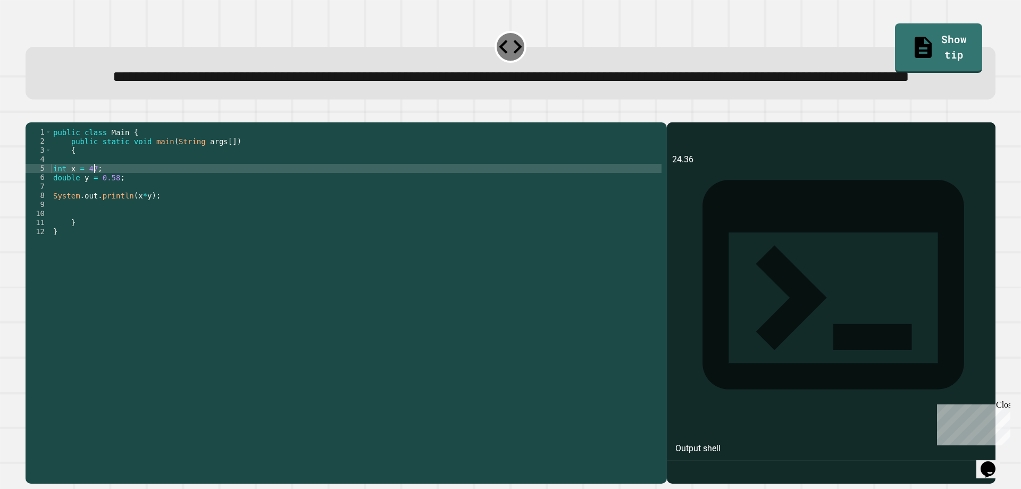
click at [38, 135] on div "**********" at bounding box center [510, 297] width 980 height 384
click at [31, 114] on icon "button" at bounding box center [31, 114] width 0 height 0
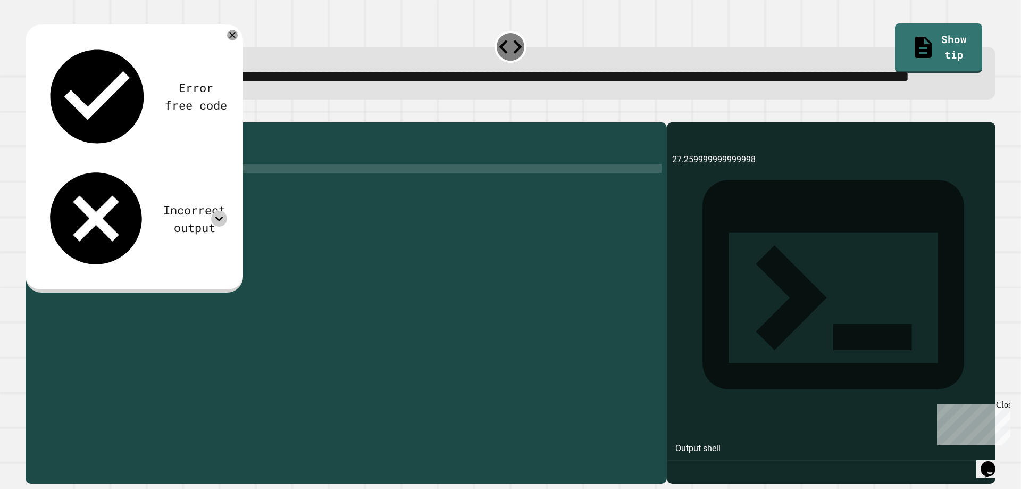
click at [219, 211] on icon at bounding box center [219, 219] width 16 height 16
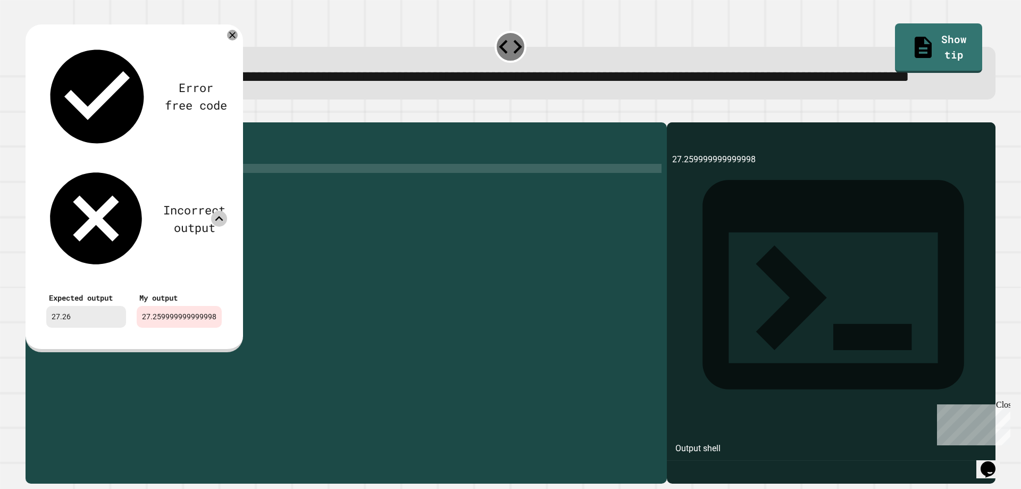
click at [219, 211] on icon at bounding box center [219, 219] width 16 height 16
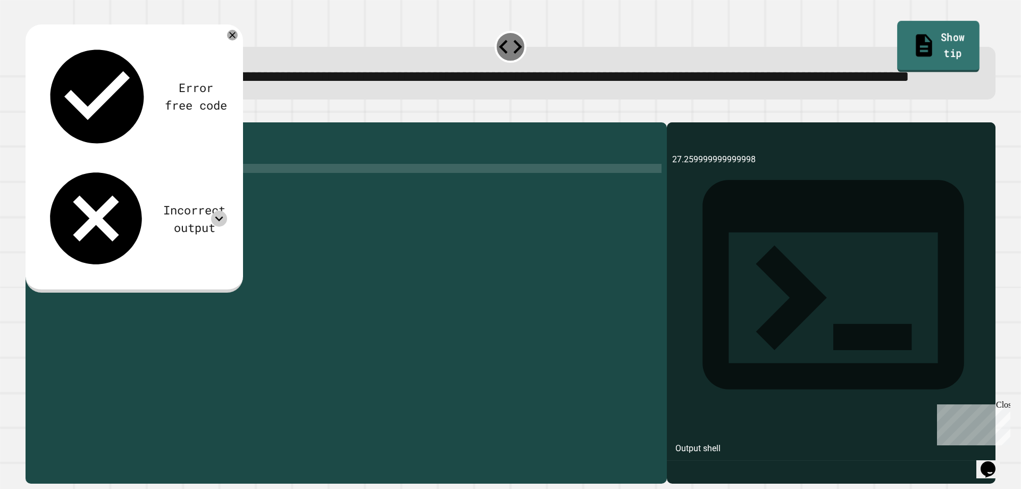
click at [948, 44] on link "Show tip" at bounding box center [939, 47] width 82 height 52
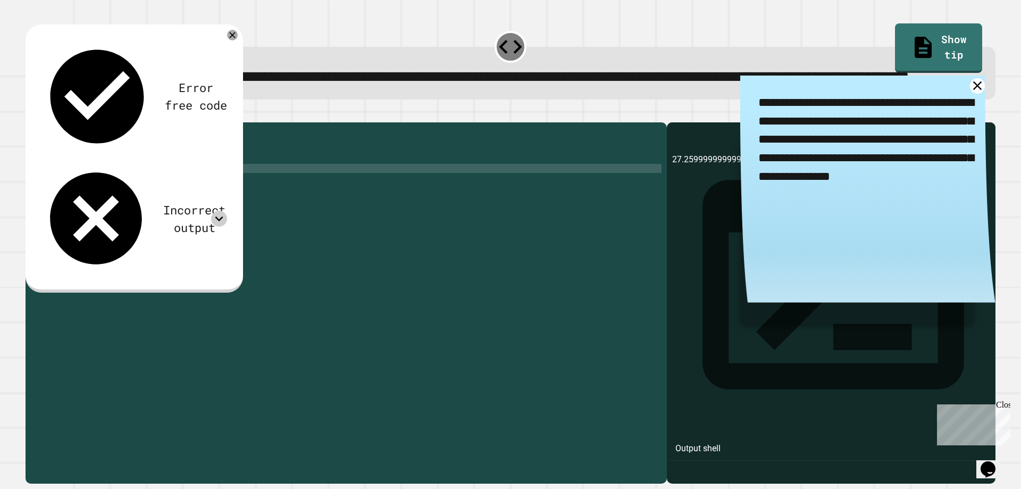
click at [222, 211] on icon at bounding box center [219, 219] width 16 height 16
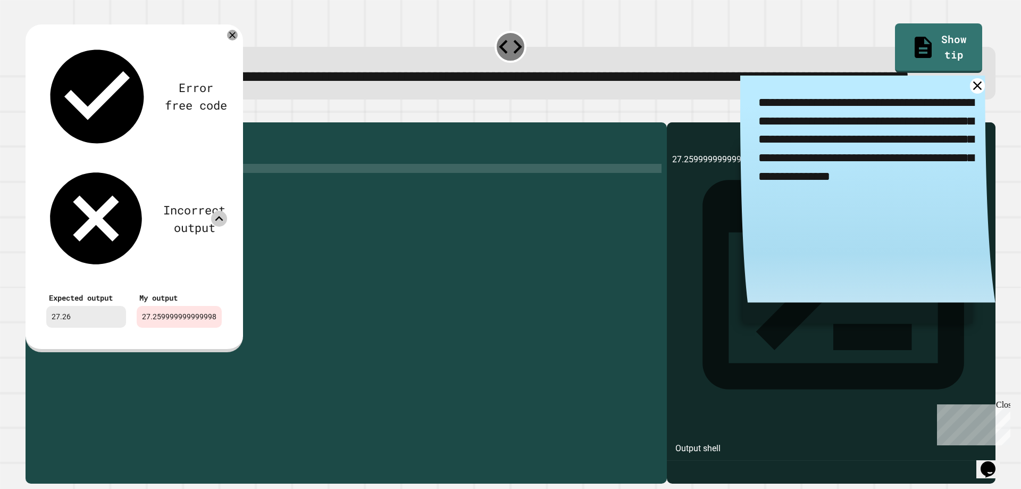
click at [114, 222] on div "public class Main { public static void main ( String args [ ]) { int x = 47 ; d…" at bounding box center [356, 277] width 611 height 298
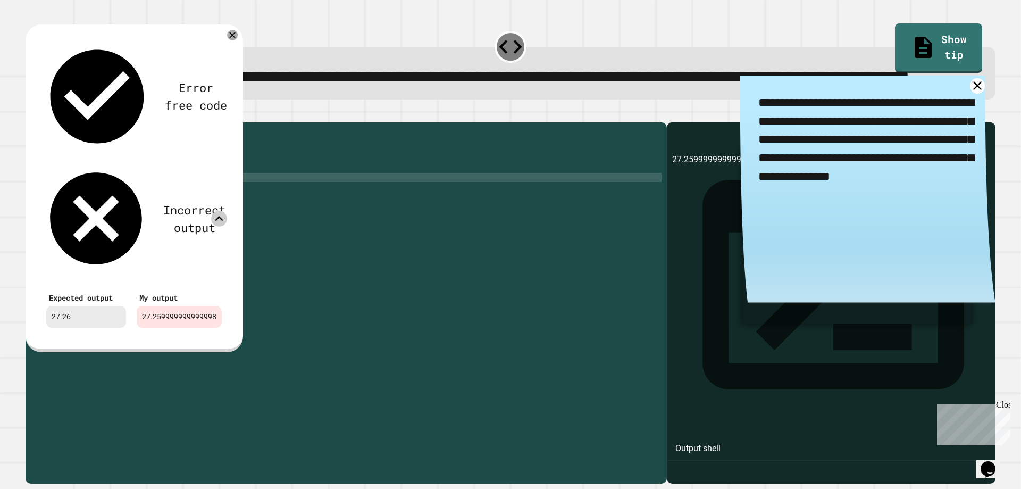
click at [171, 270] on div "public class Main { public static void main ( String args [ ]) { int x = 47 ; d…" at bounding box center [356, 277] width 611 height 298
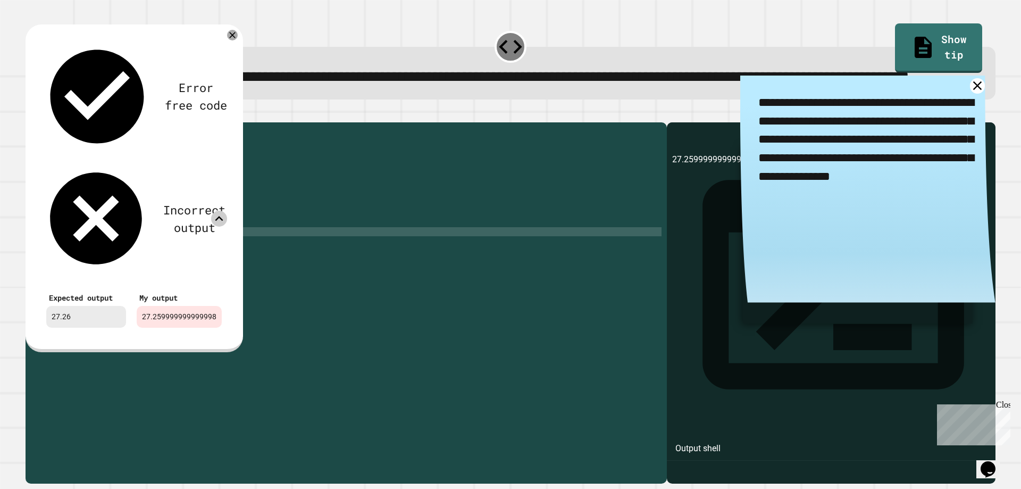
scroll to position [0, 0]
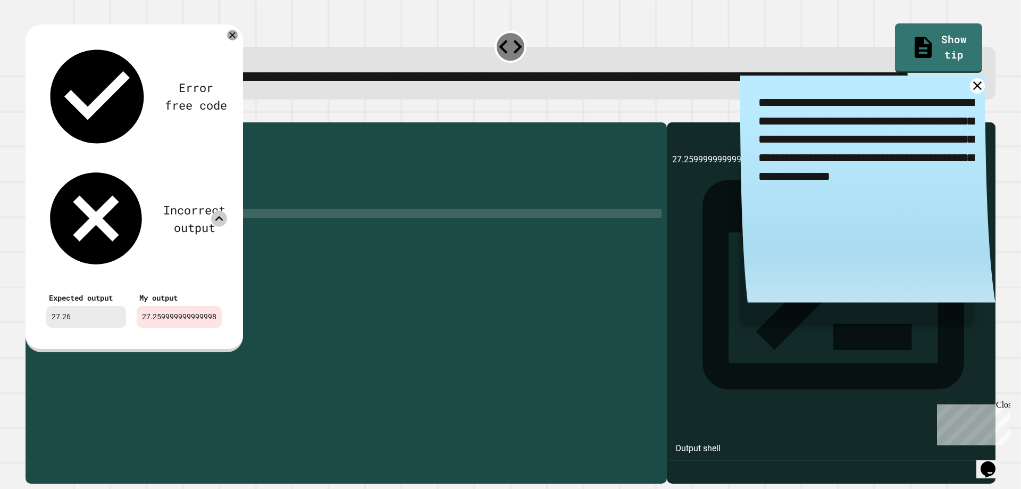
click at [176, 250] on div "public class Main { public static void main ( String args [ ]) { int x = 47 ; d…" at bounding box center [356, 277] width 611 height 298
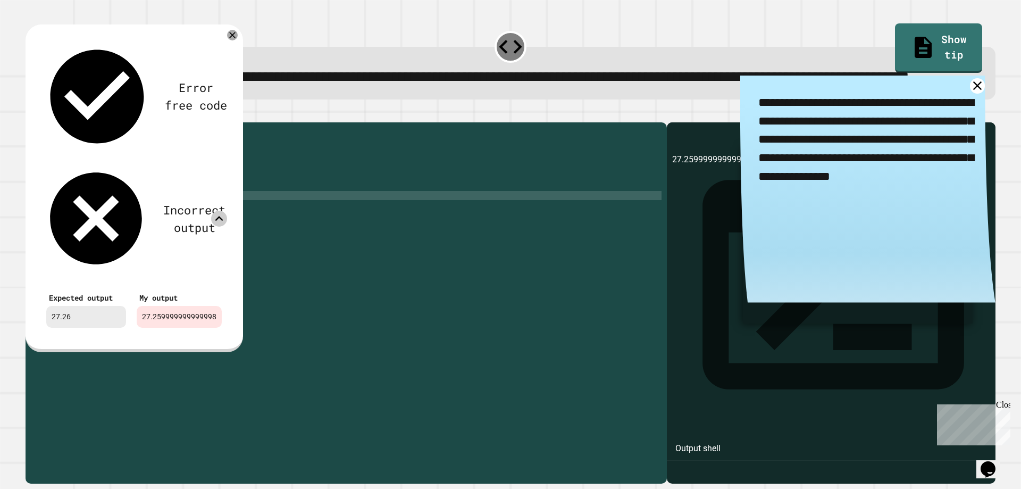
click at [147, 232] on div "public class Main { public static void main ( String args [ ]) { int x = 47 ; d…" at bounding box center [356, 277] width 611 height 298
click at [143, 235] on div "public class Main { public static void main ( String args [ ]) { int x = 47 ; d…" at bounding box center [356, 277] width 611 height 298
click at [111, 221] on div "public class Main { public static void main ( String args [ ]) { int x = 47 ; d…" at bounding box center [356, 277] width 611 height 298
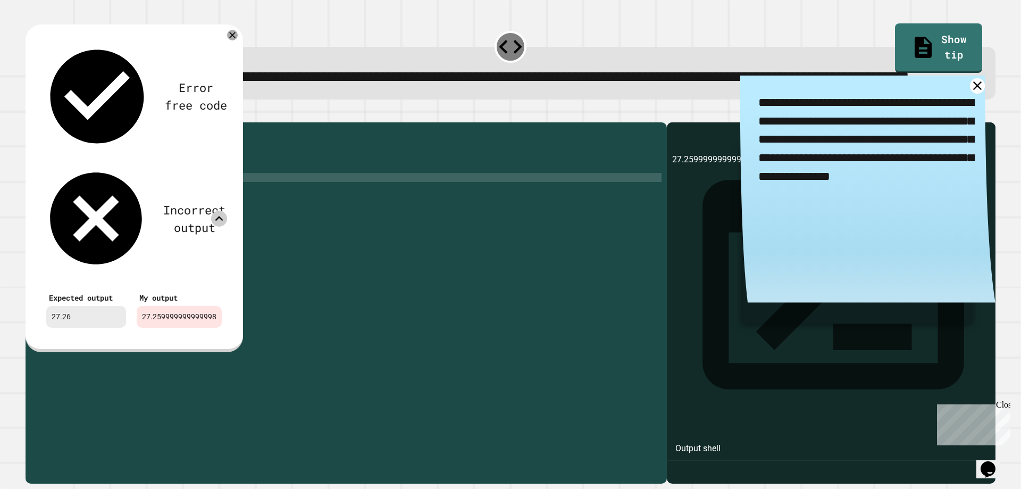
click at [111, 219] on div "public class Main { public static void main ( String args [ ]) { int x = 47 ; d…" at bounding box center [356, 277] width 611 height 298
click at [117, 219] on div "public class Main { public static void main ( String args [ ]) { int x = 47 ; d…" at bounding box center [356, 277] width 611 height 298
click at [116, 220] on div "public class Main { public static void main ( String args [ ]) { int x = 47 ; d…" at bounding box center [356, 277] width 611 height 298
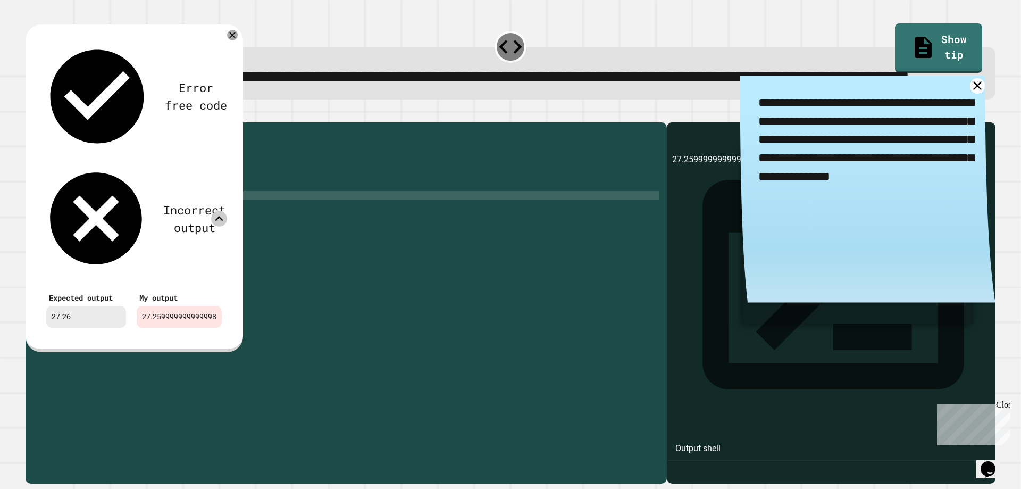
click at [141, 241] on div "public class Main { public static void main ( String args [ ]) { int x = 47 ; d…" at bounding box center [356, 277] width 611 height 298
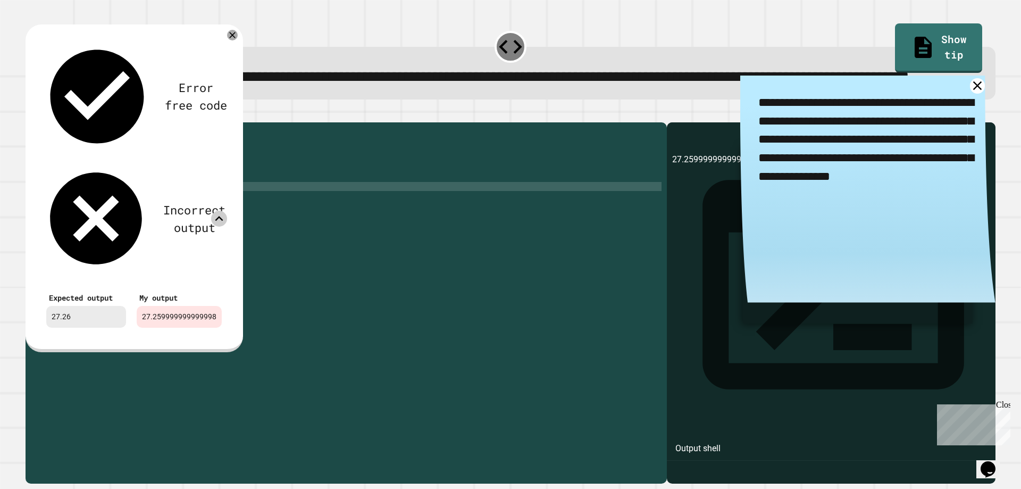
click at [152, 230] on div "public class Main { public static void main ( String args [ ]) { int x = 47 ; d…" at bounding box center [356, 277] width 611 height 298
click at [143, 234] on div "public class Main { public static void main ( String args [ ]) { int x = 47 ; d…" at bounding box center [356, 277] width 611 height 298
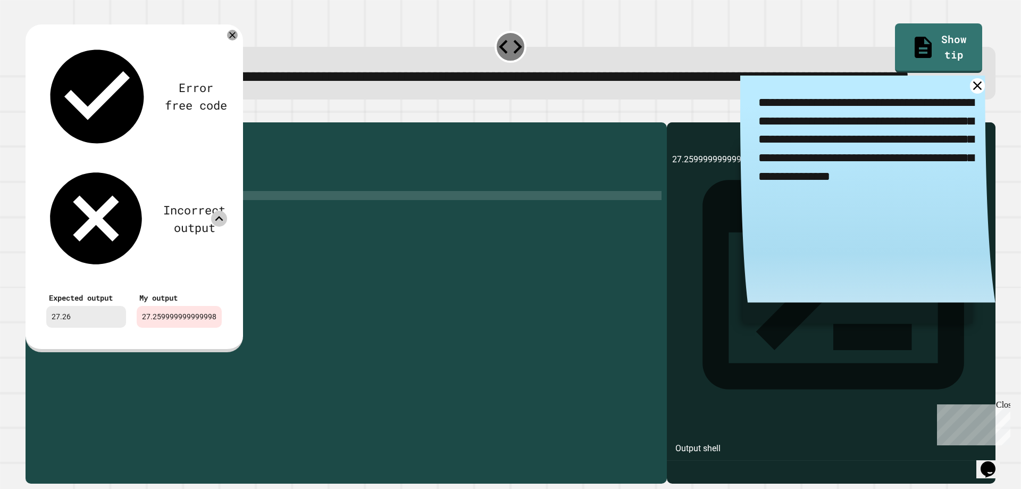
scroll to position [0, 7]
click at [230, 41] on icon at bounding box center [232, 35] width 13 height 13
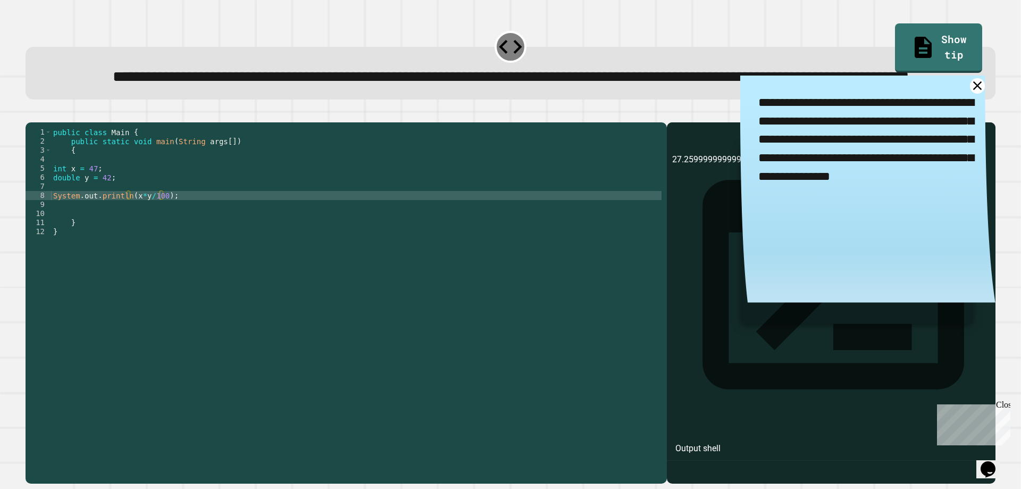
click at [31, 114] on icon "button" at bounding box center [31, 114] width 0 height 0
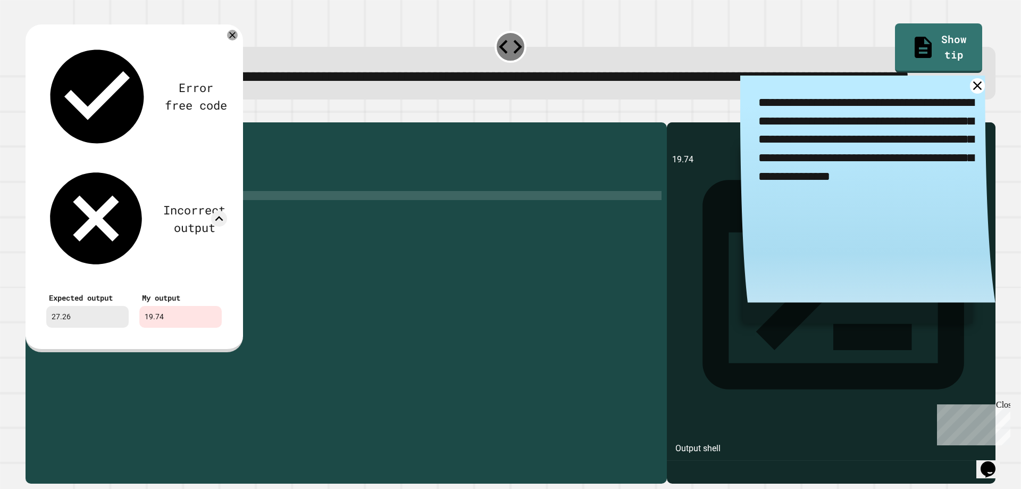
click at [106, 219] on div "public class Main { public static void main ( String args [ ]) { int x = 47 ; d…" at bounding box center [356, 277] width 611 height 298
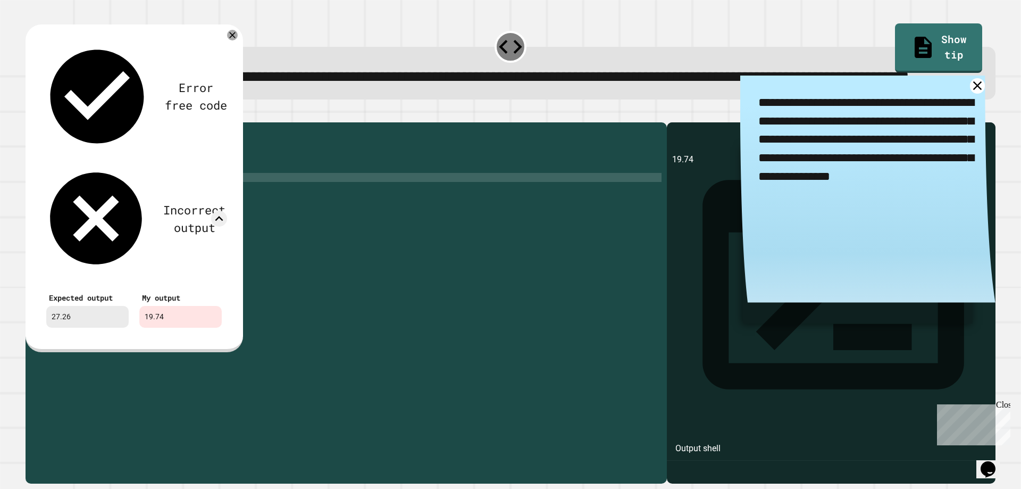
scroll to position [0, 3]
type textarea "**********"
click at [229, 53] on div "Error free code 19.74 Incorrect output Expected output 27.26 My output 19.74" at bounding box center [135, 187] width 218 height 327
click at [230, 41] on icon at bounding box center [233, 35] width 12 height 12
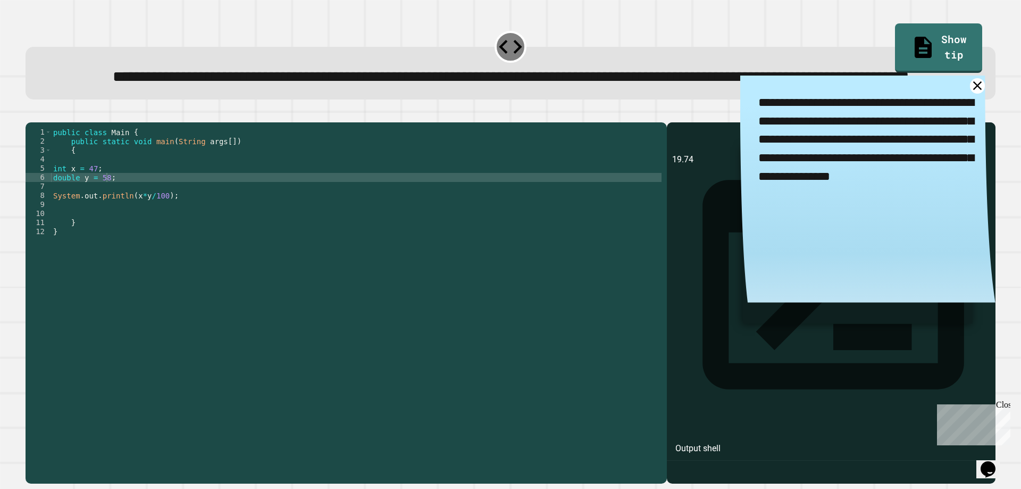
click at [31, 114] on icon "button" at bounding box center [31, 114] width 0 height 0
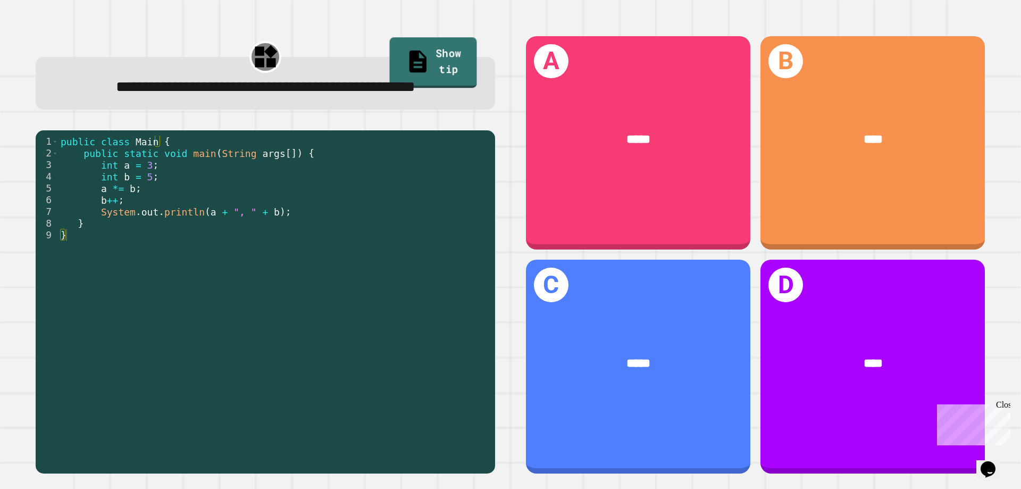
click at [405, 52] on icon at bounding box center [418, 61] width 26 height 27
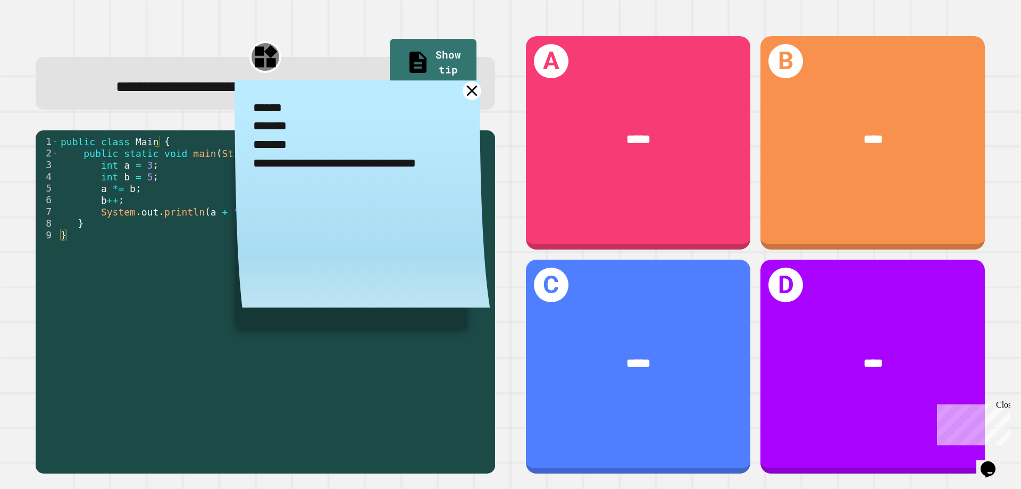
click at [463, 100] on icon at bounding box center [472, 90] width 19 height 19
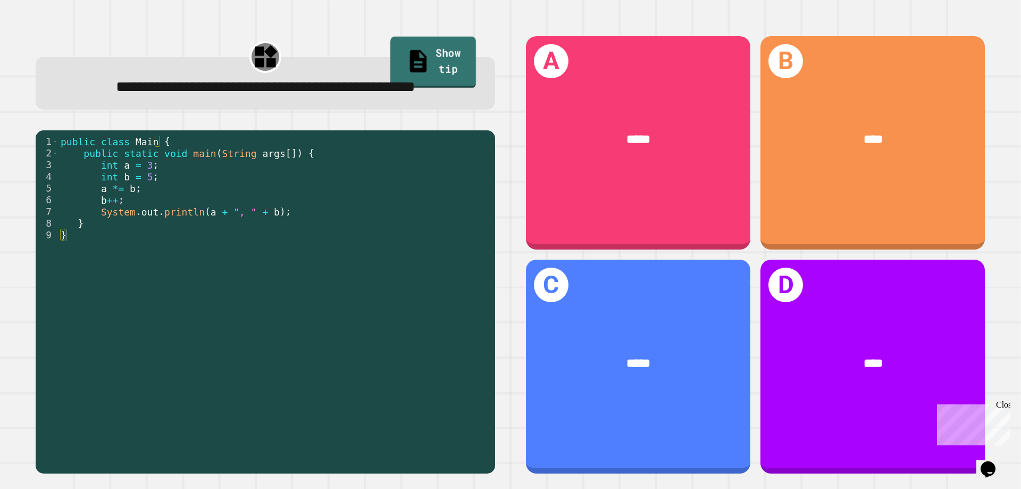
click at [445, 47] on link "Show tip" at bounding box center [433, 63] width 86 height 52
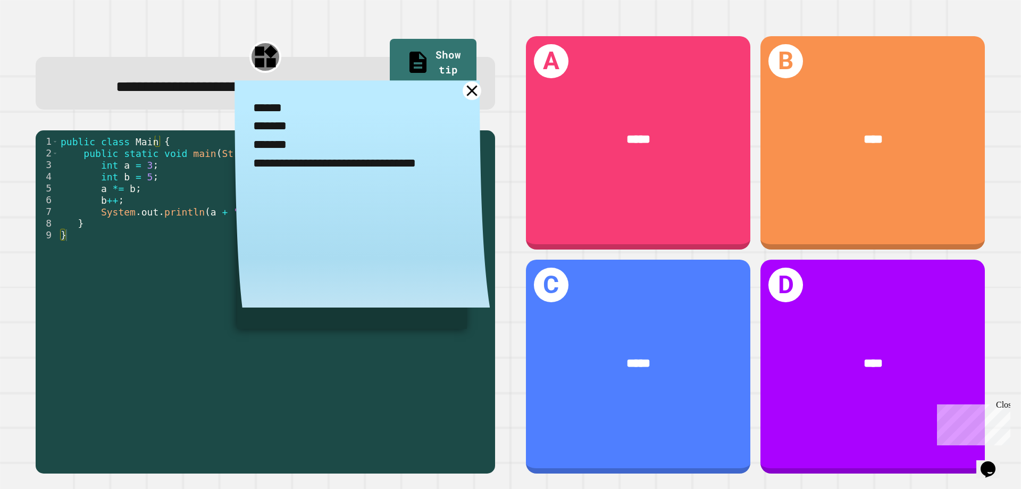
click at [467, 100] on icon at bounding box center [472, 90] width 19 height 19
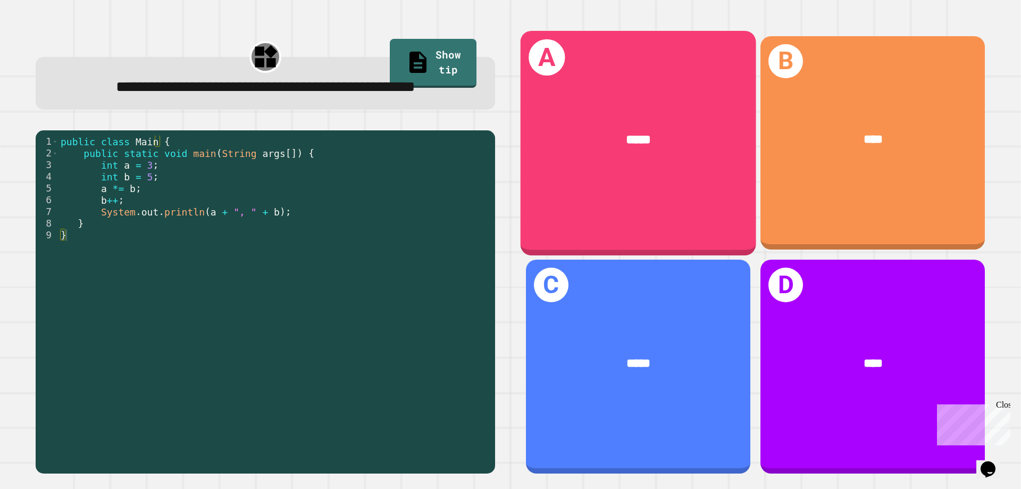
click at [576, 104] on div "*****" at bounding box center [639, 139] width 236 height 71
